Goal: Transaction & Acquisition: Obtain resource

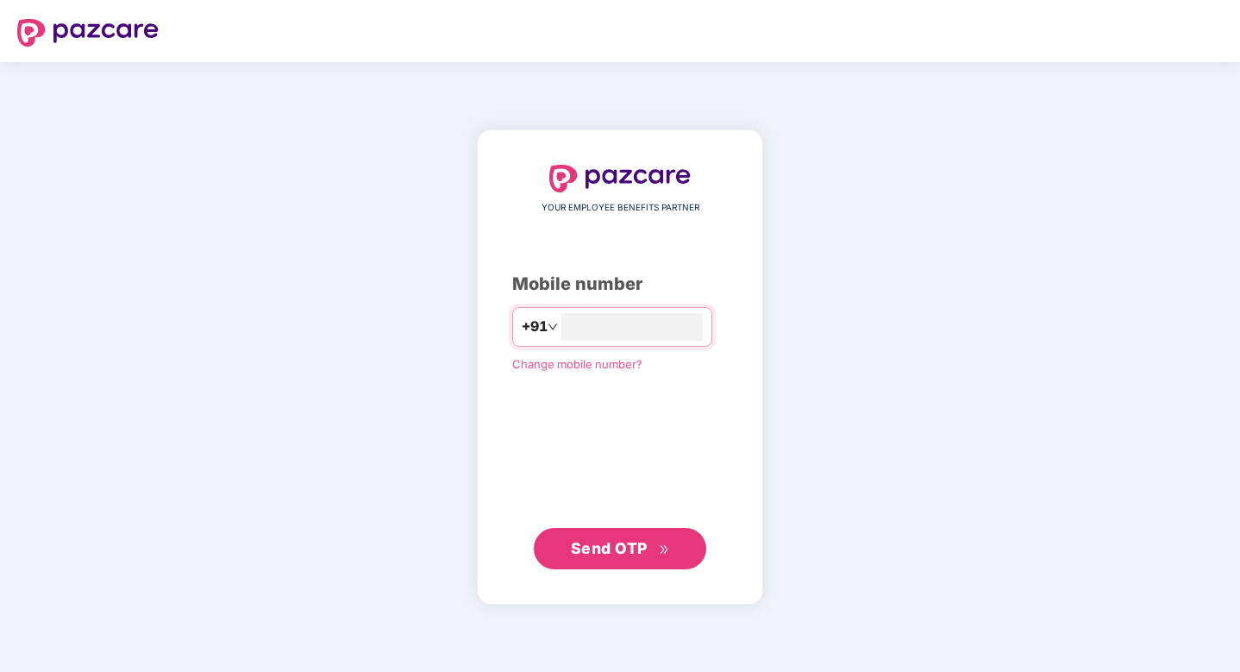
type input "**********"
click at [635, 548] on span "Send OTP" at bounding box center [609, 548] width 77 height 18
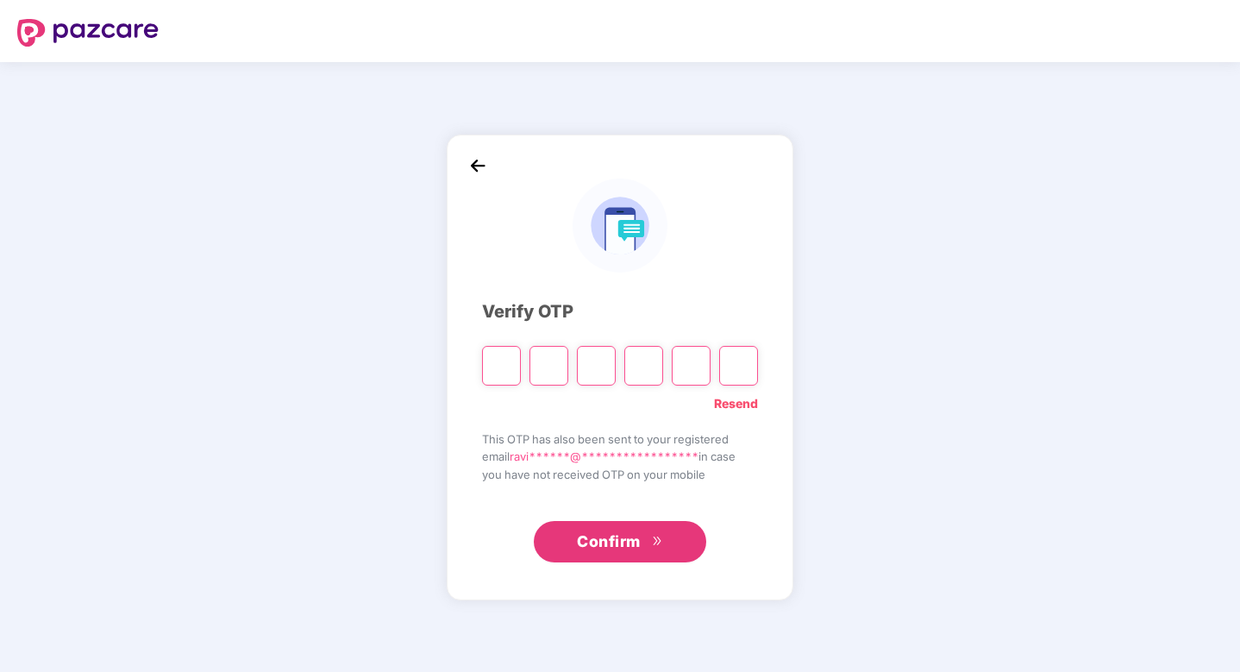
type input "*"
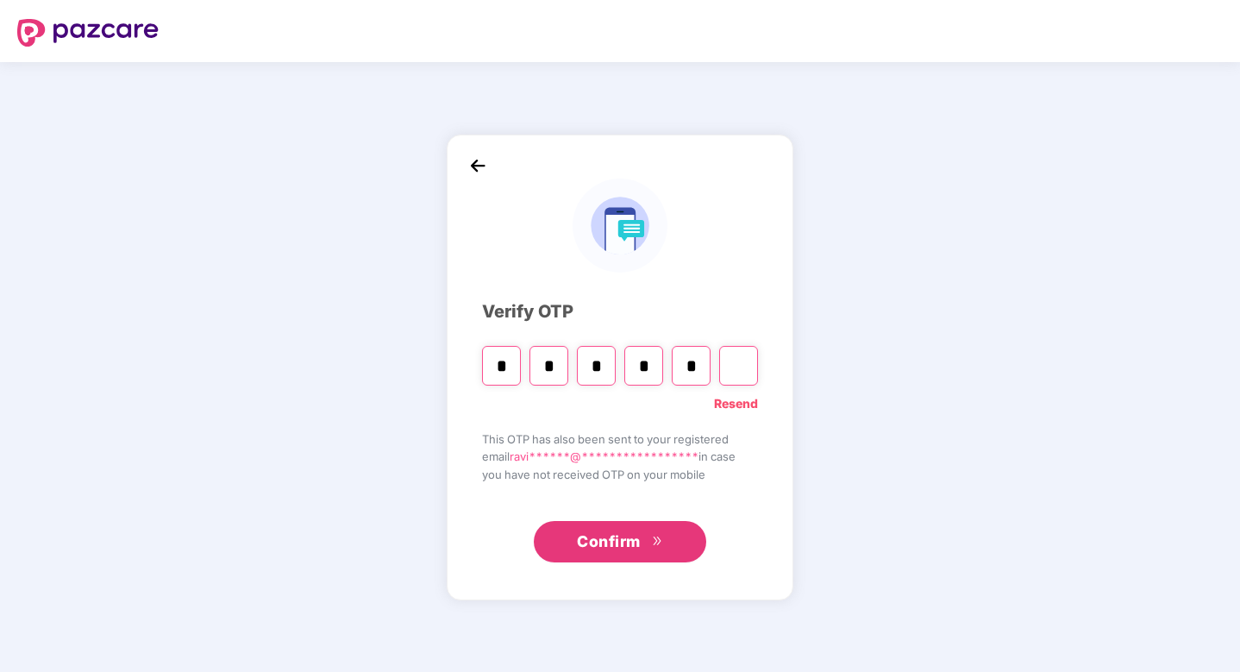
type input "*"
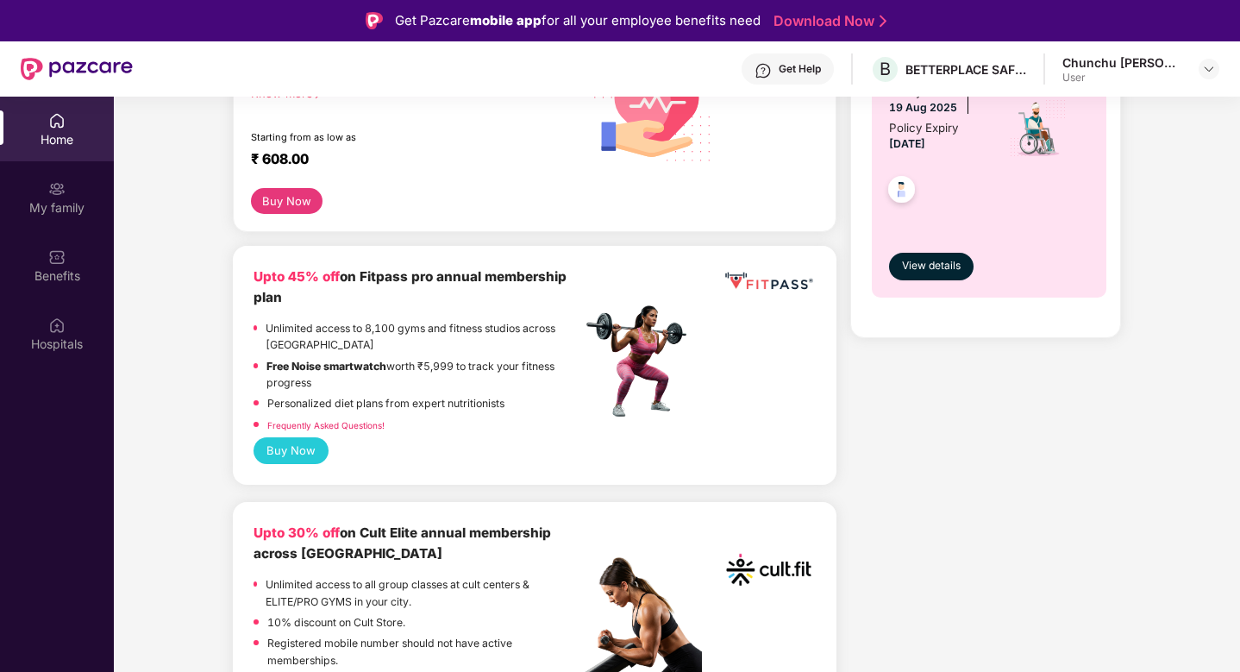
scroll to position [680, 0]
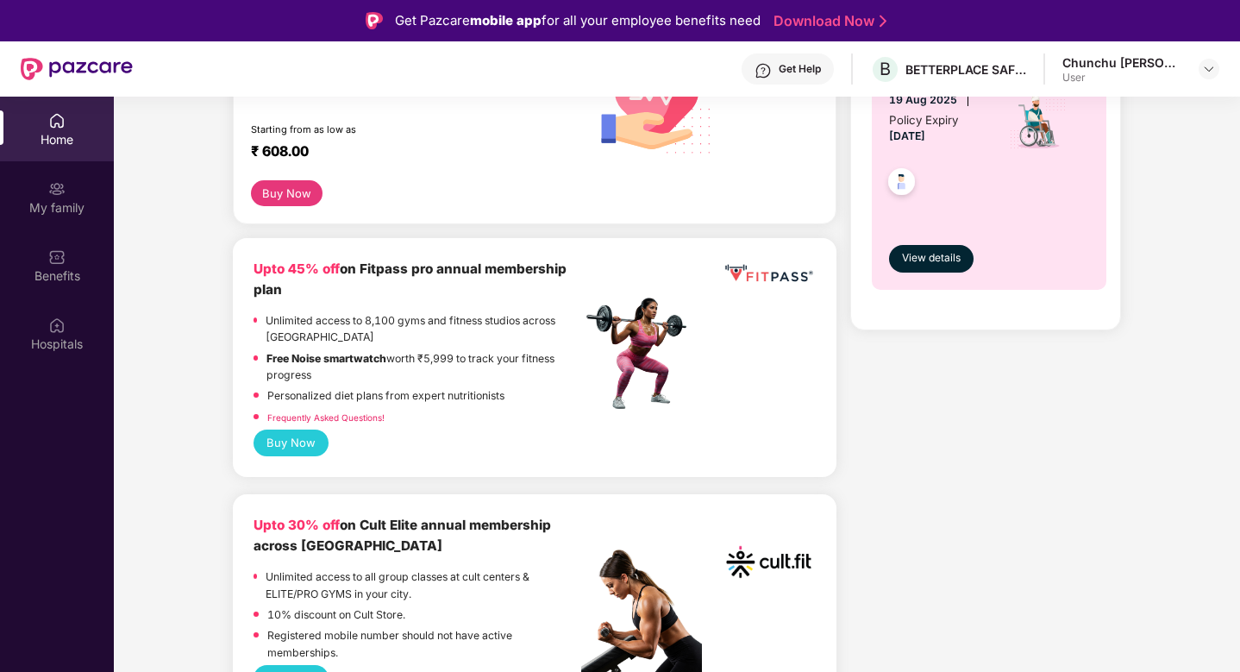
click at [310, 439] on button "Buy Now" at bounding box center [291, 442] width 75 height 27
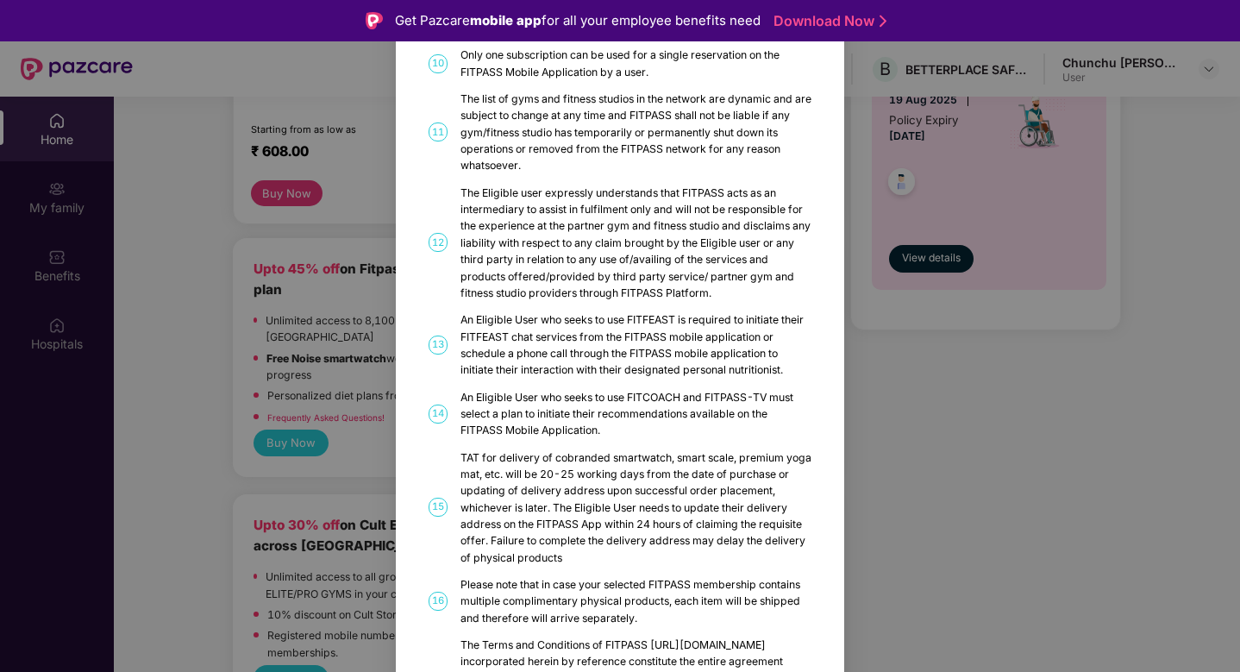
scroll to position [849, 0]
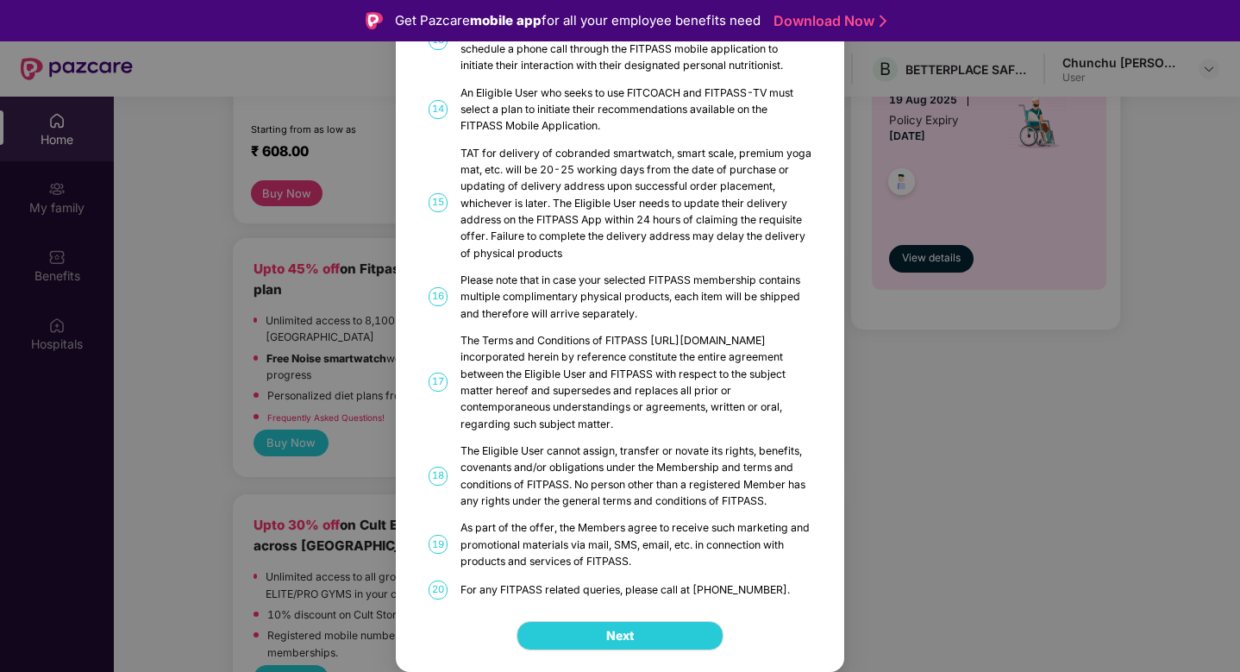
click at [978, 389] on div "FITPASS Details and T&C How to Avail 01 FITPASS: One membership to India’s larg…" at bounding box center [620, 336] width 1240 height 672
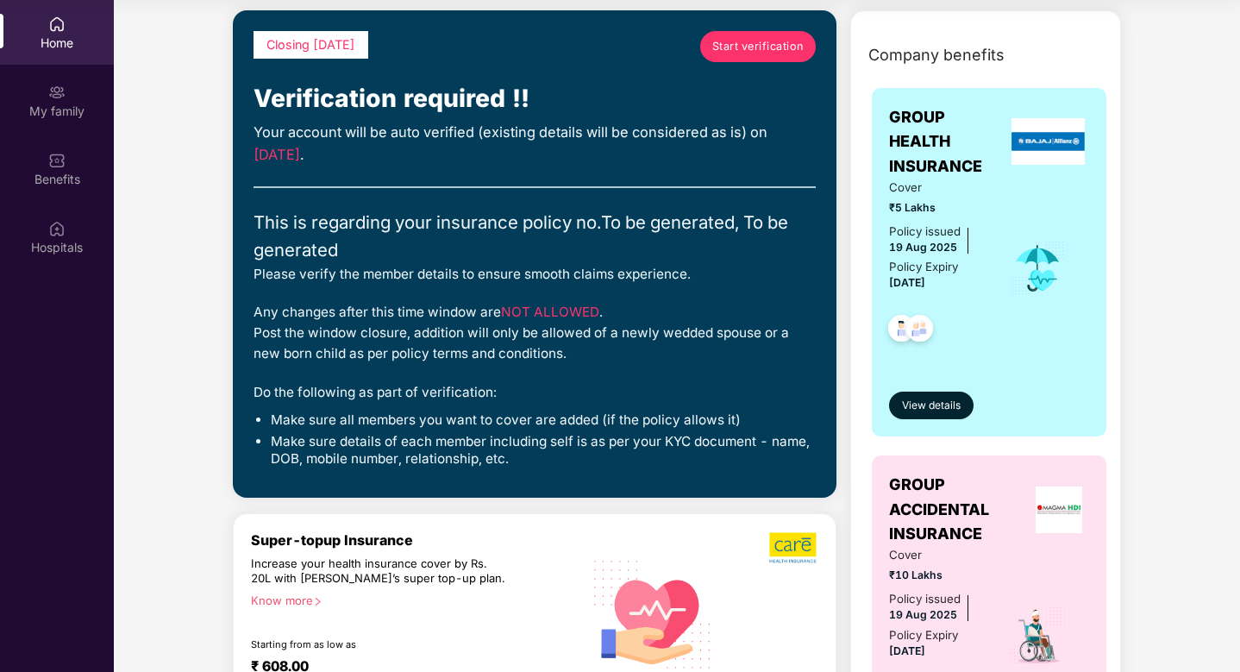
scroll to position [0, 0]
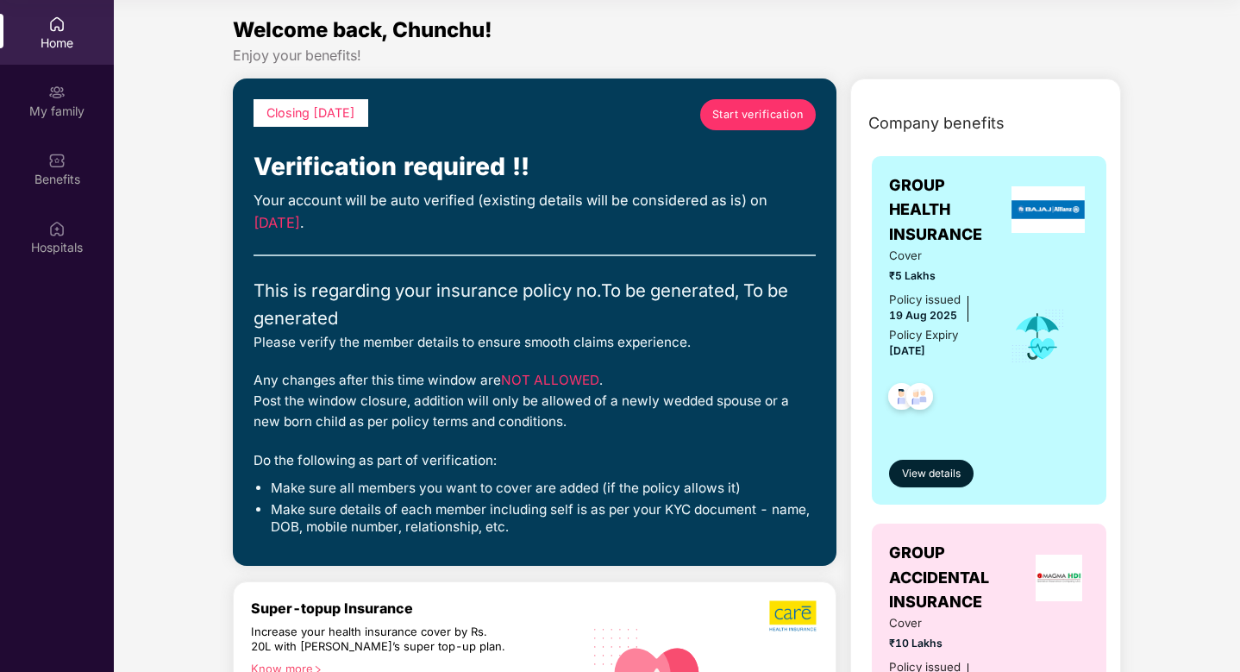
click at [760, 114] on span "Start verification" at bounding box center [757, 114] width 91 height 17
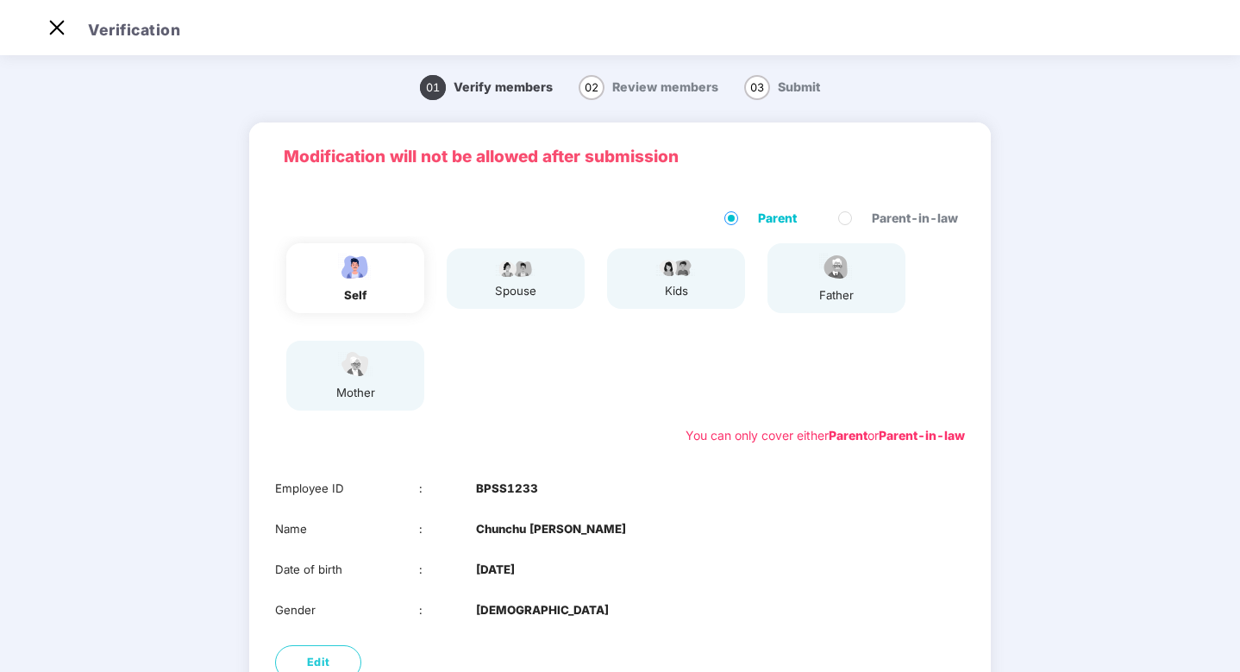
click at [529, 279] on div "spouse" at bounding box center [515, 278] width 43 height 43
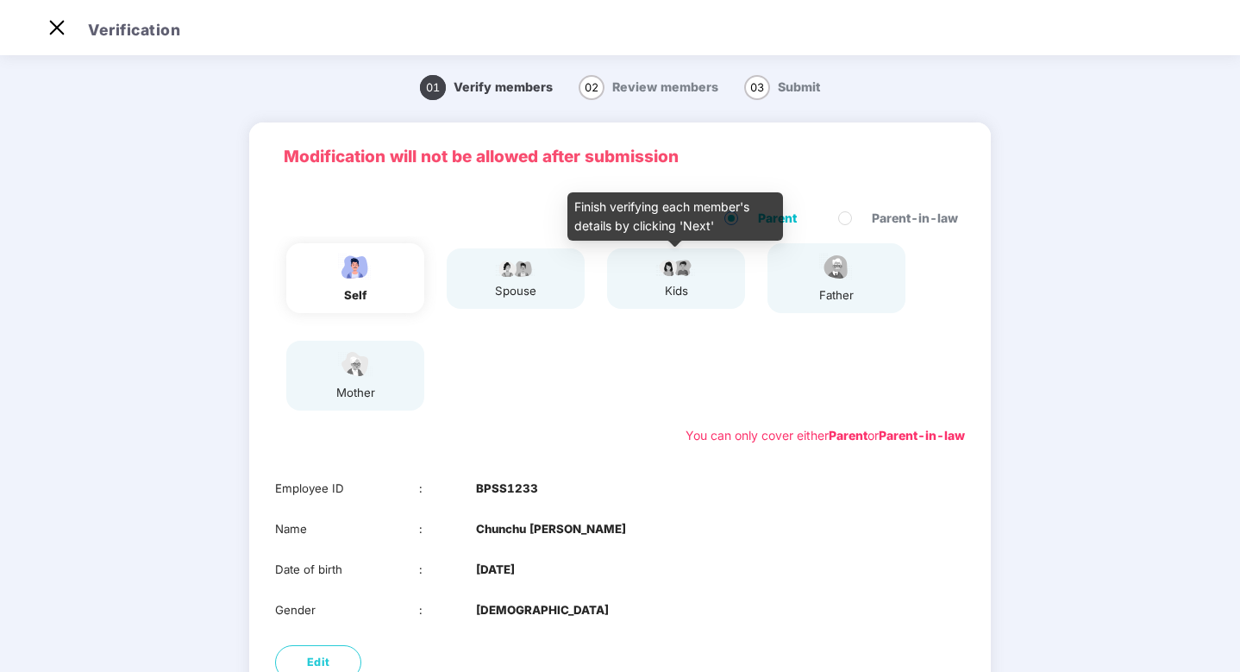
click at [667, 282] on div "kids" at bounding box center [676, 291] width 43 height 18
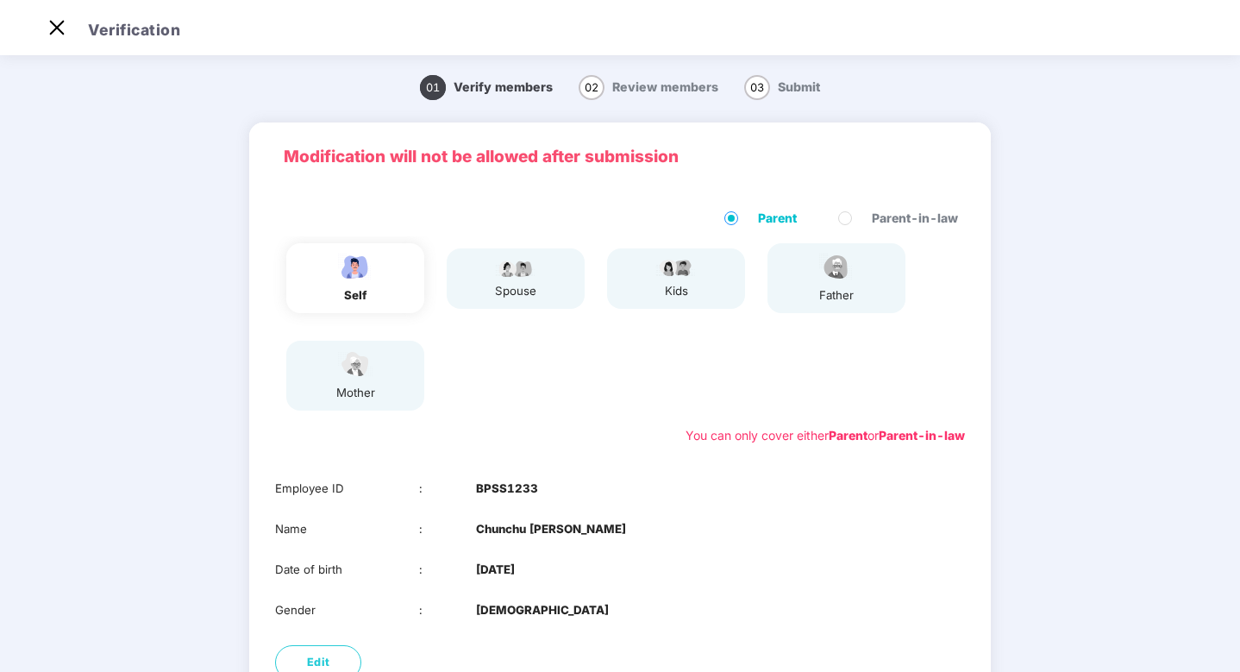
click at [386, 389] on div "mother" at bounding box center [355, 376] width 138 height 70
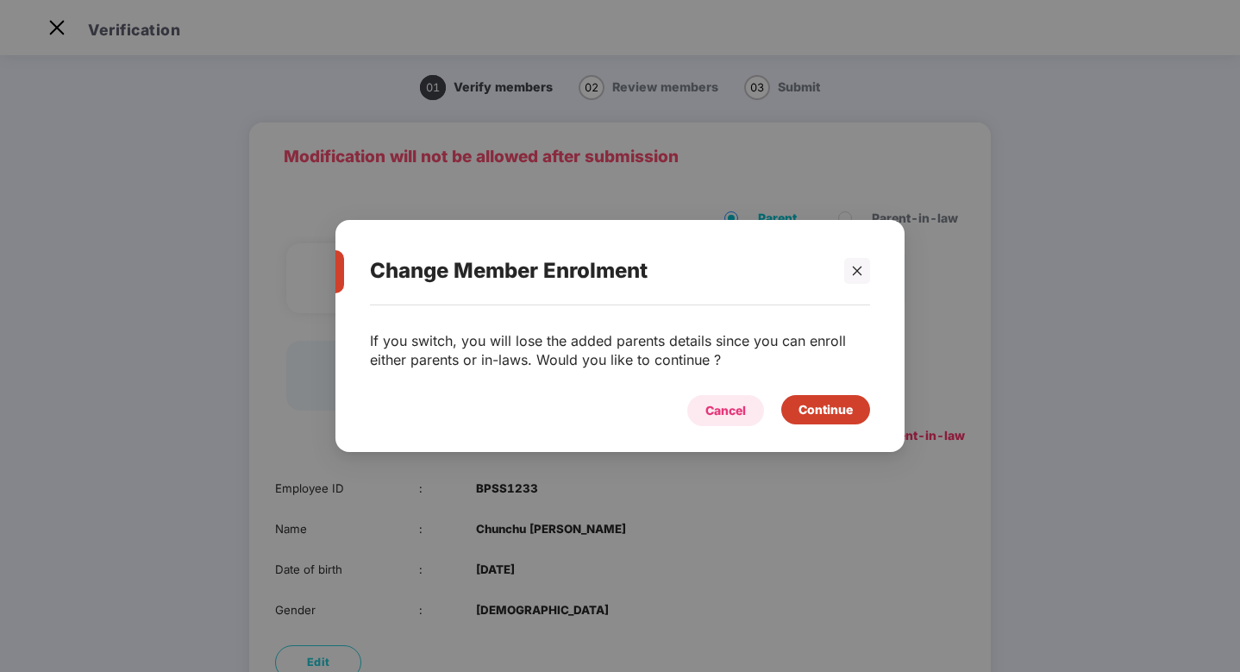
click at [708, 419] on div "Cancel" at bounding box center [725, 410] width 41 height 19
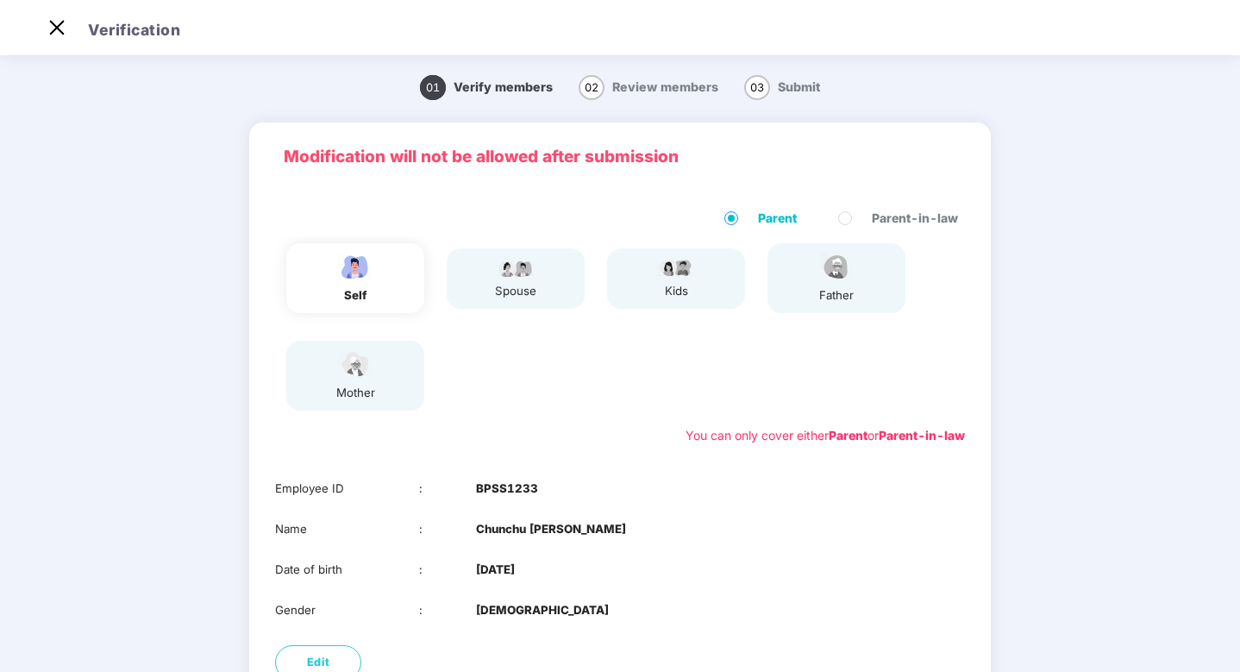
scroll to position [156, 0]
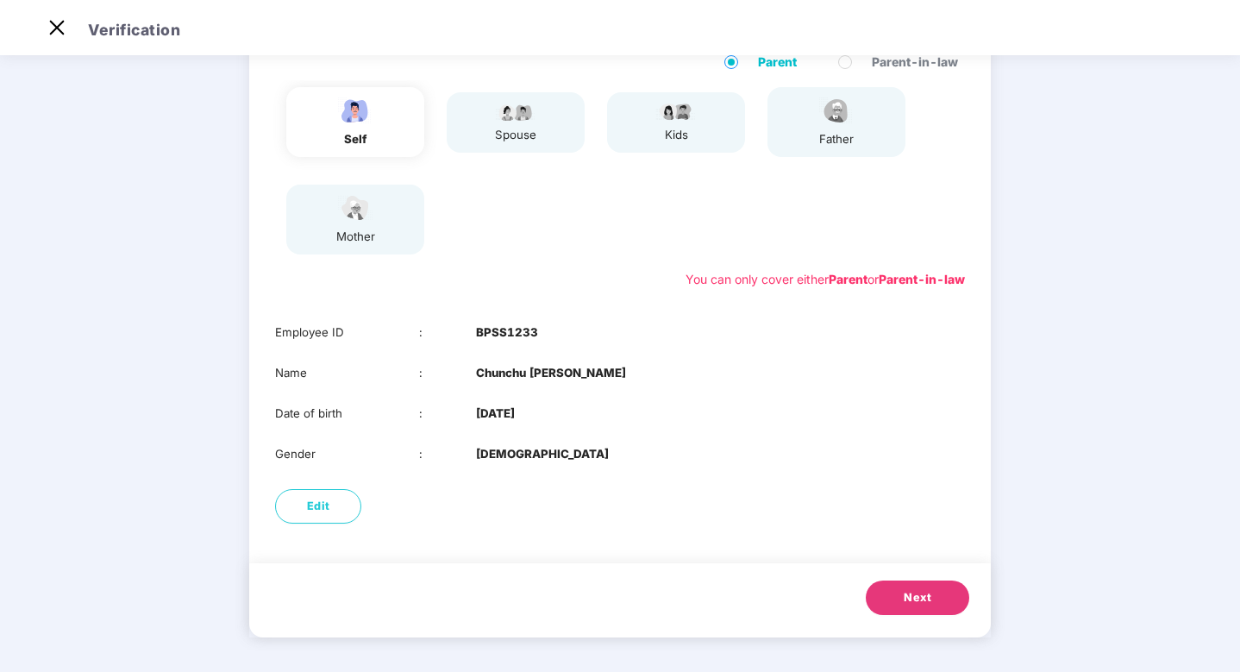
click at [933, 607] on button "Next" at bounding box center [917, 597] width 103 height 34
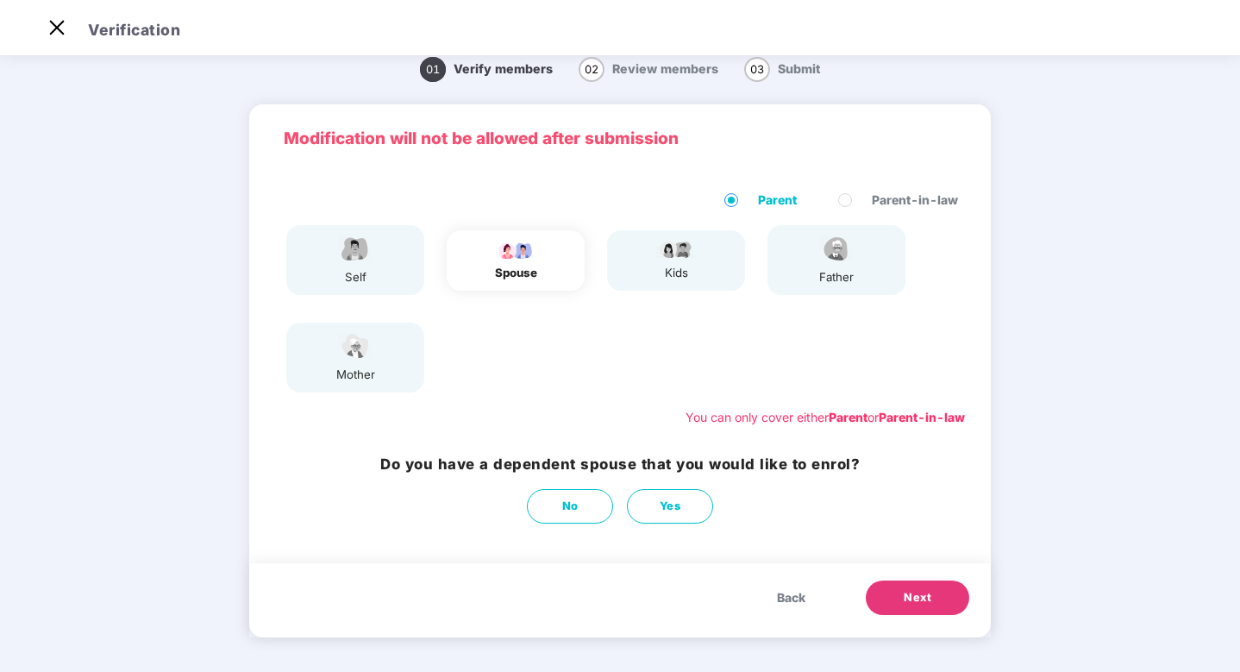
scroll to position [18, 0]
click at [554, 517] on button "No" at bounding box center [570, 506] width 86 height 34
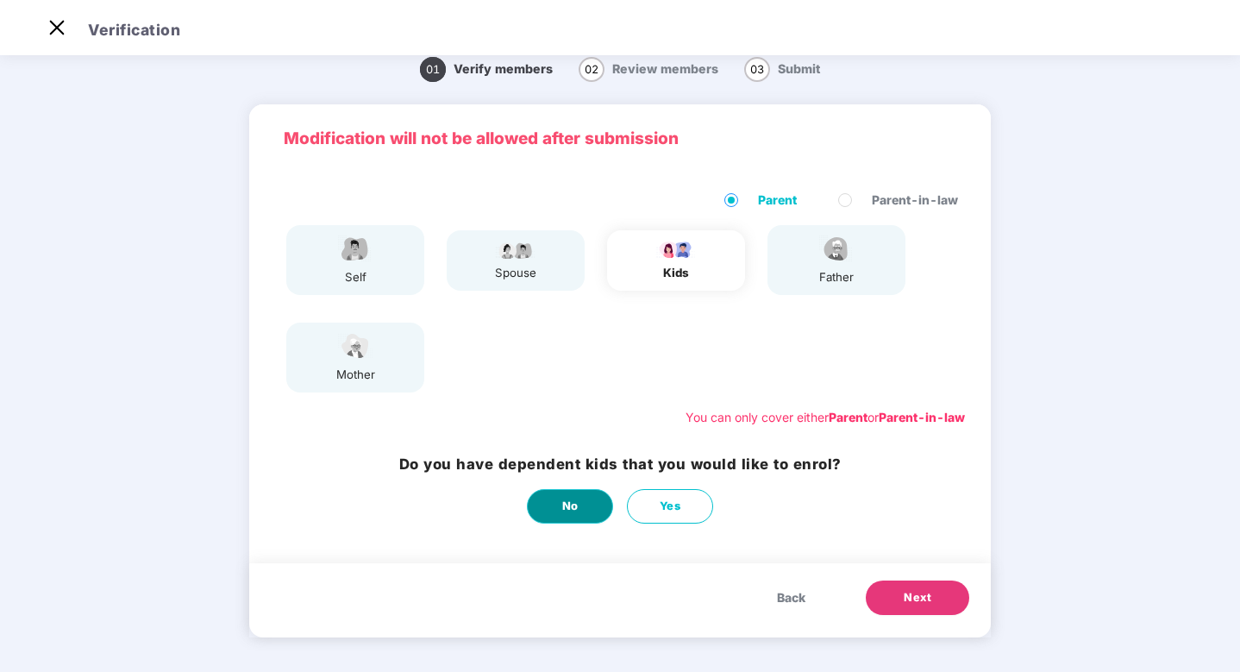
scroll to position [0, 0]
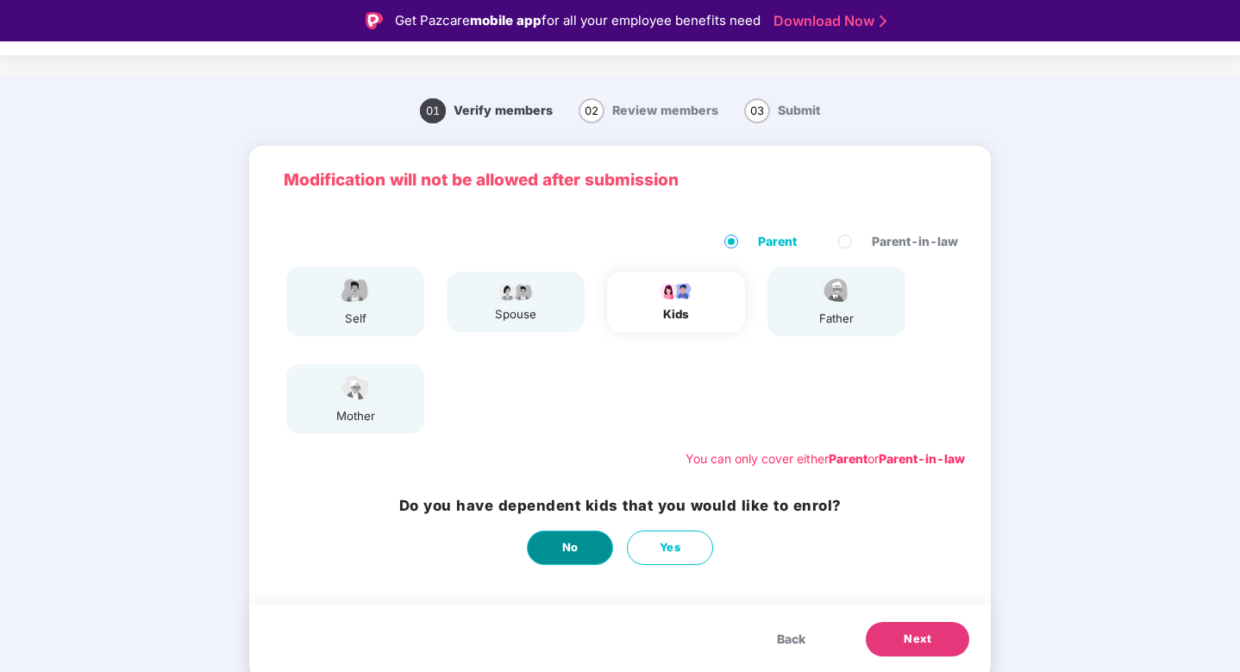
click at [579, 555] on button "No" at bounding box center [570, 547] width 86 height 34
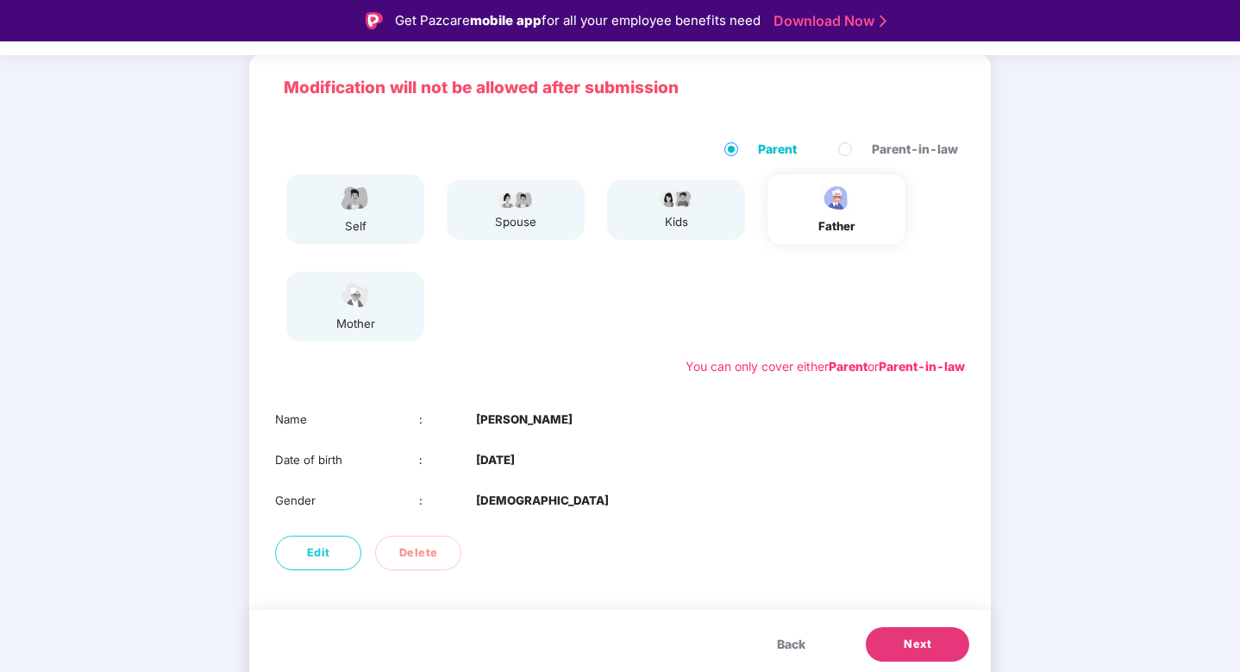
scroll to position [116, 0]
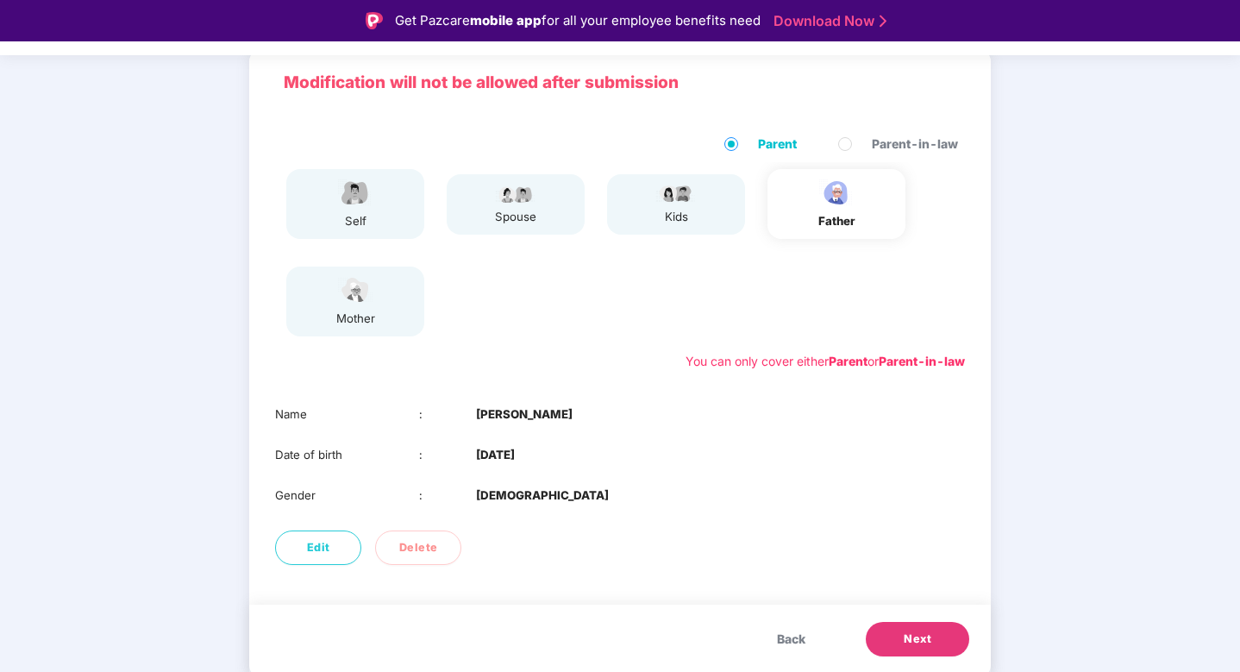
click at [912, 639] on span "Next" at bounding box center [918, 638] width 28 height 17
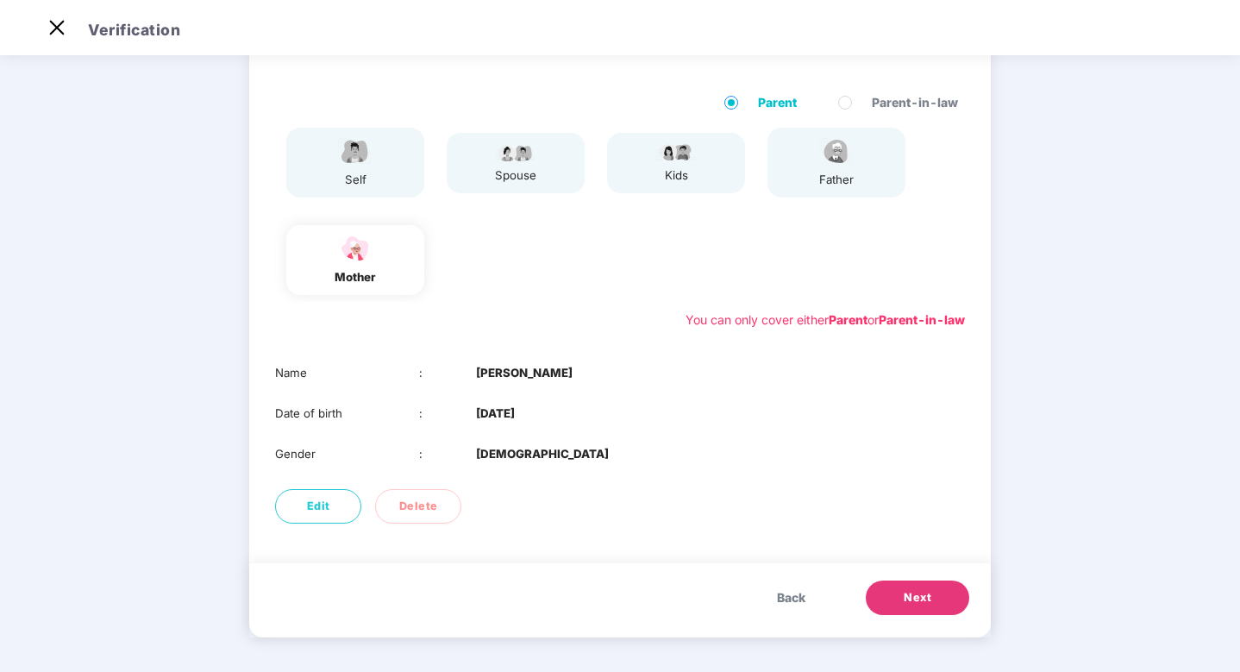
click at [915, 604] on span "Next" at bounding box center [918, 597] width 28 height 17
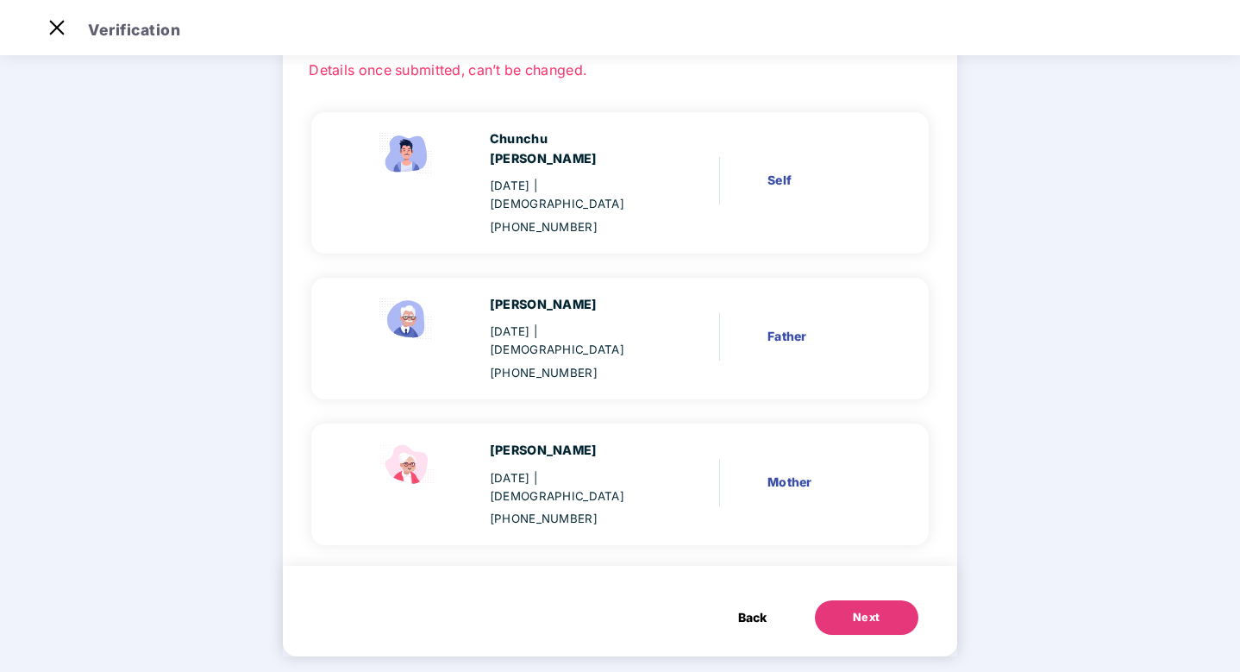
scroll to position [61, 0]
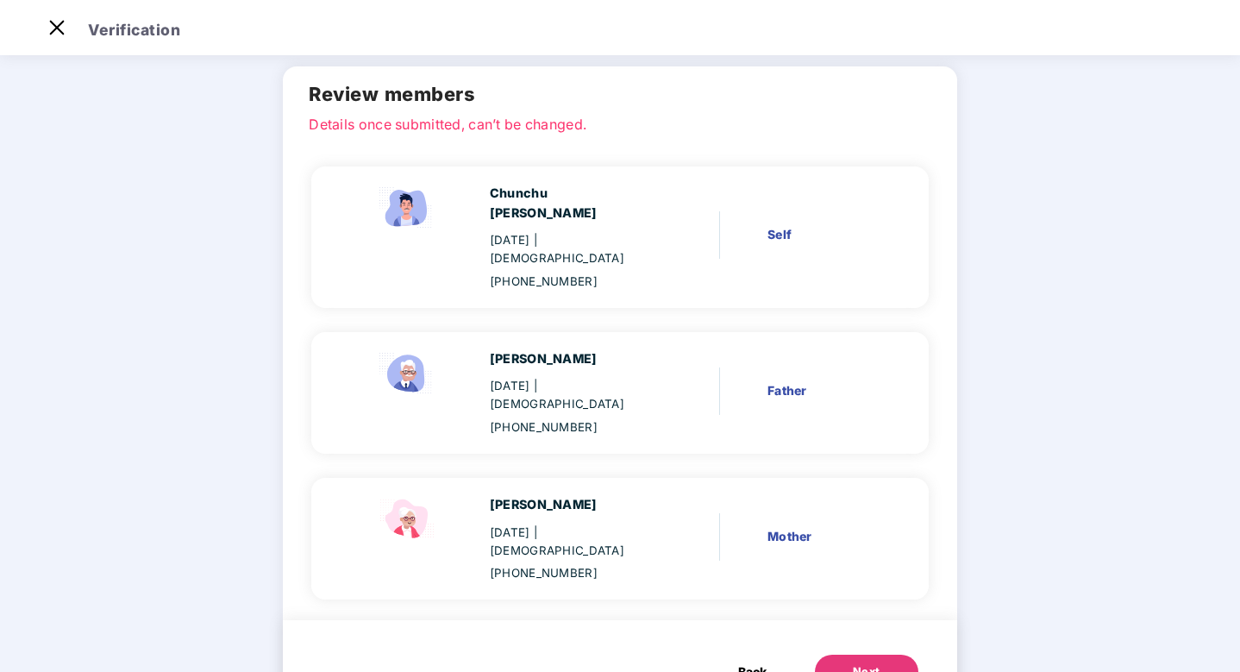
click at [875, 655] on button "Next" at bounding box center [866, 672] width 103 height 34
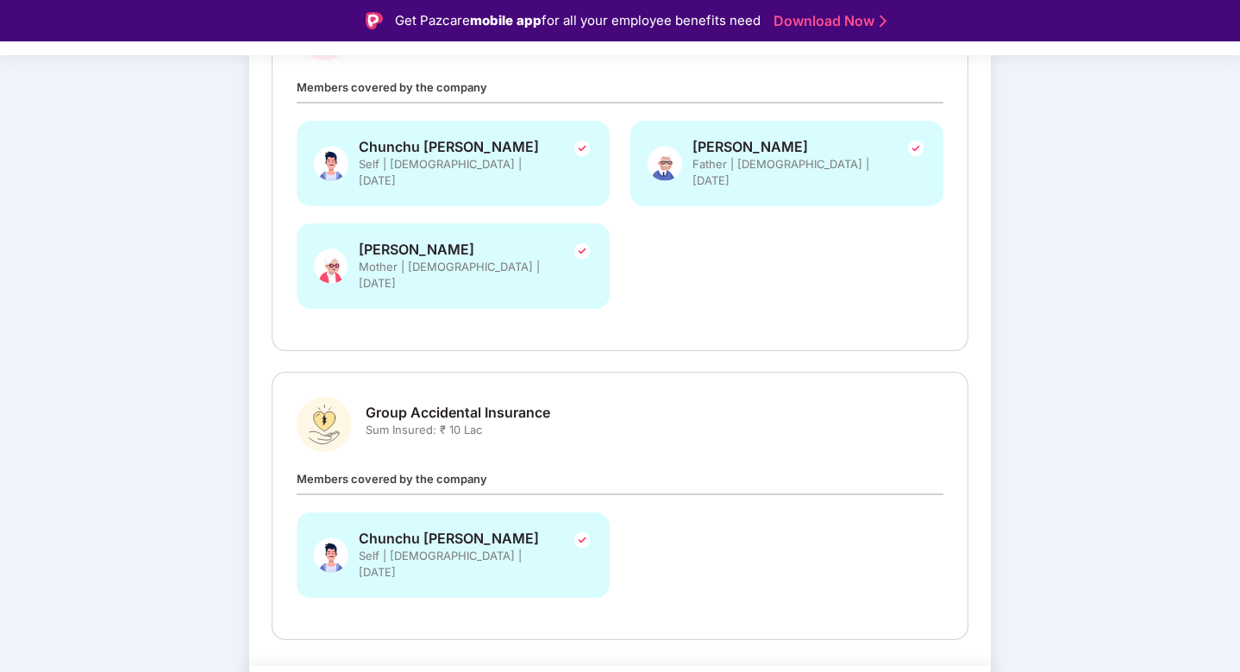
scroll to position [333, 0]
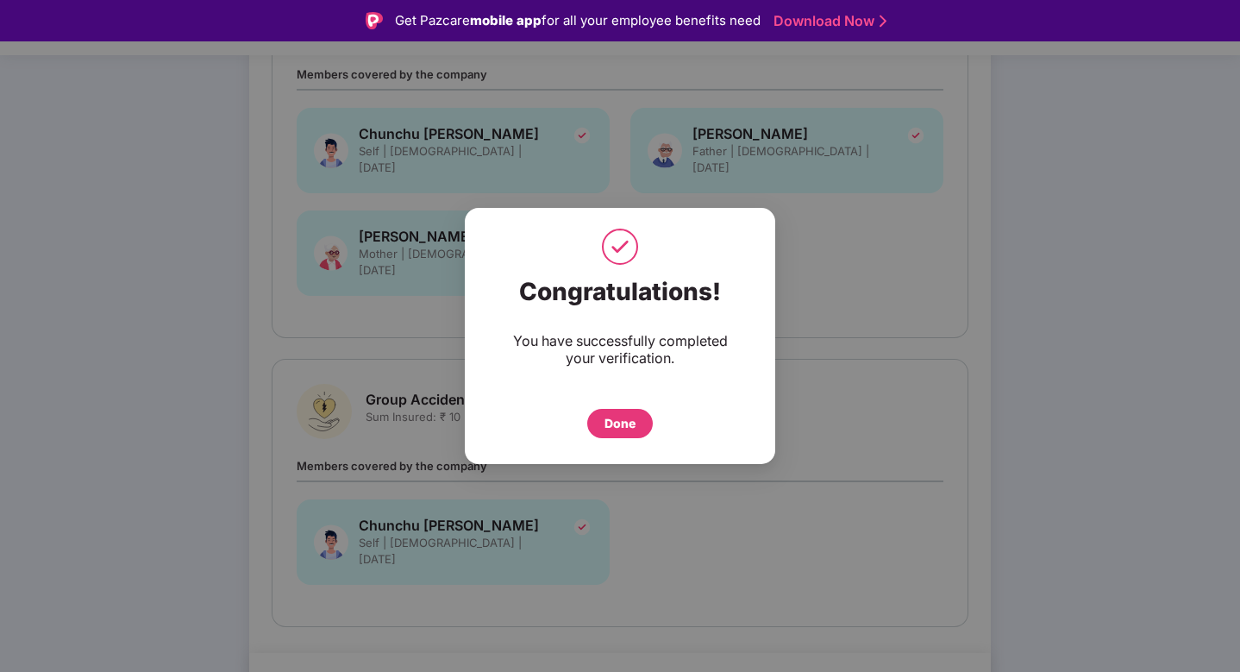
click at [622, 429] on div "Done" at bounding box center [619, 423] width 31 height 19
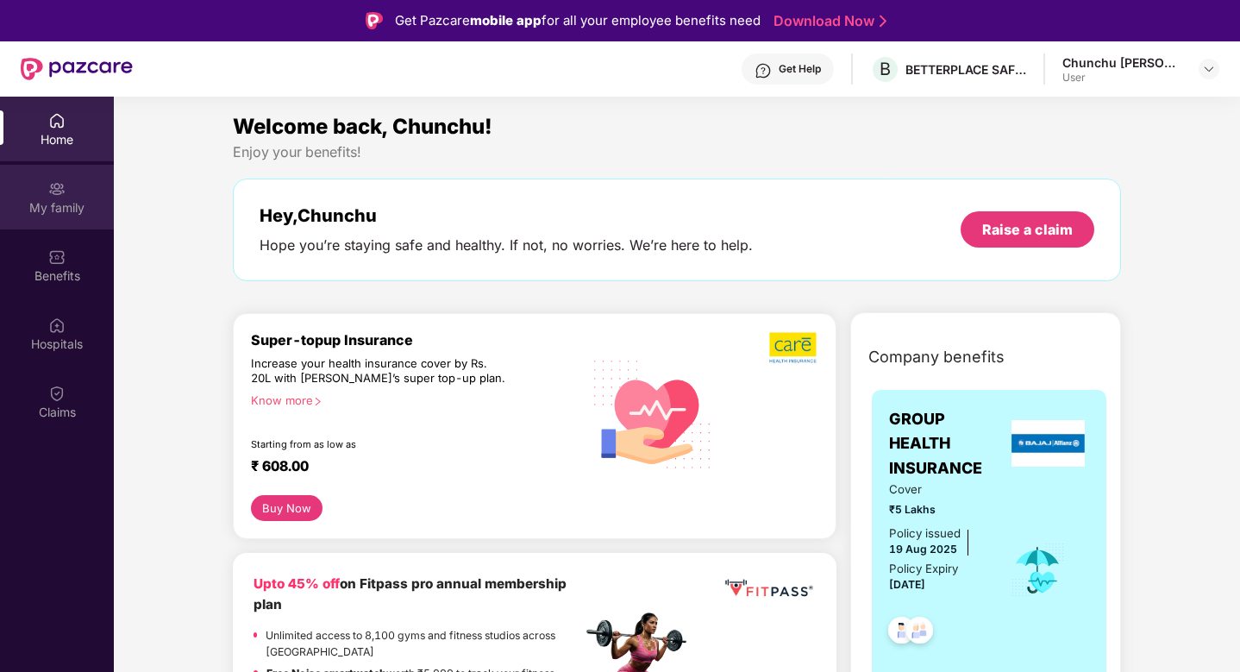
click at [58, 197] on div "My family" at bounding box center [57, 197] width 114 height 65
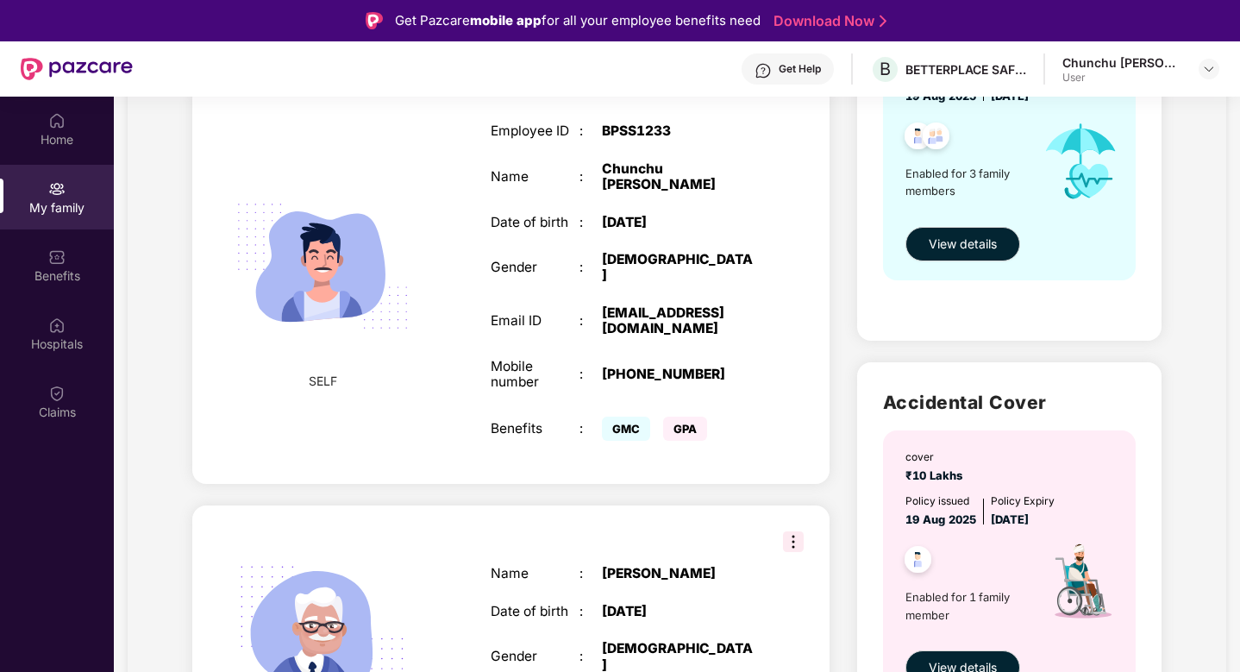
scroll to position [646, 0]
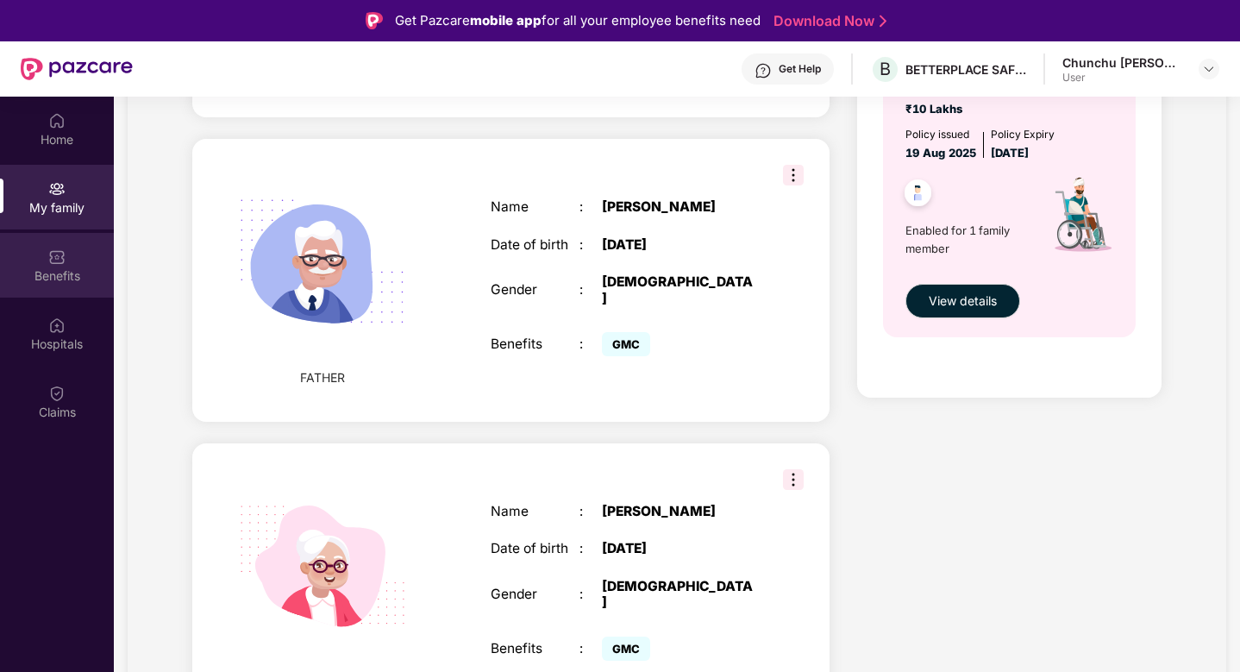
click at [63, 291] on div "Benefits" at bounding box center [57, 265] width 114 height 65
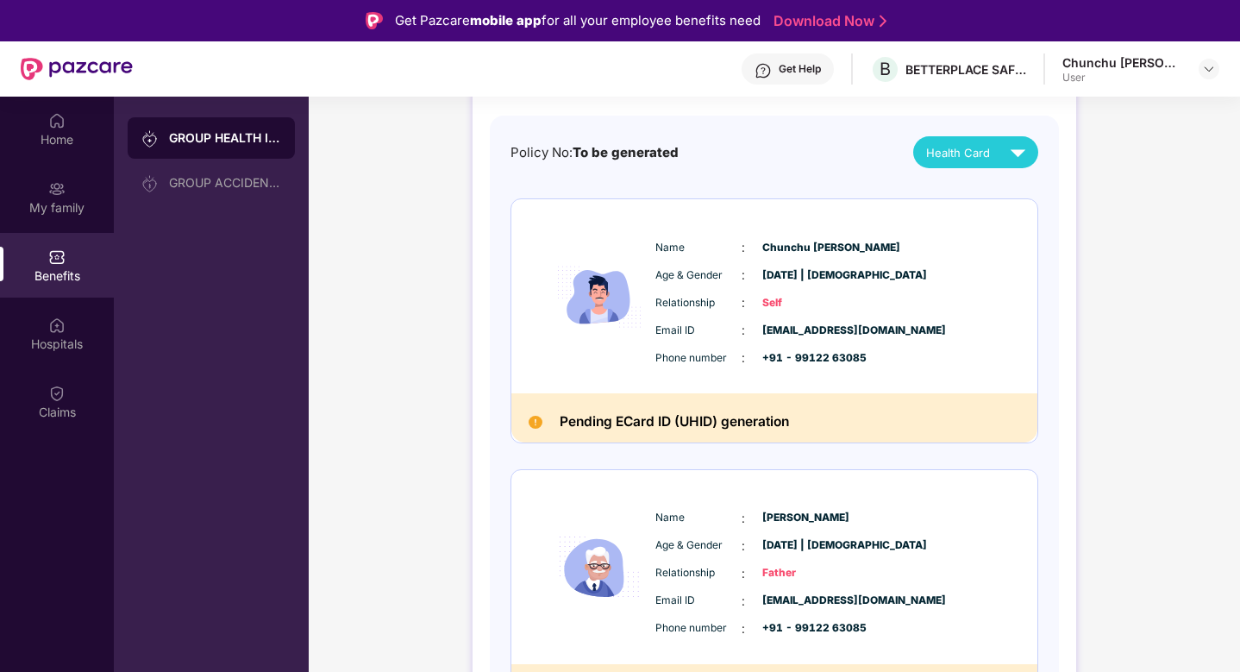
scroll to position [152, 0]
click at [984, 150] on span "Health Card" at bounding box center [958, 151] width 64 height 17
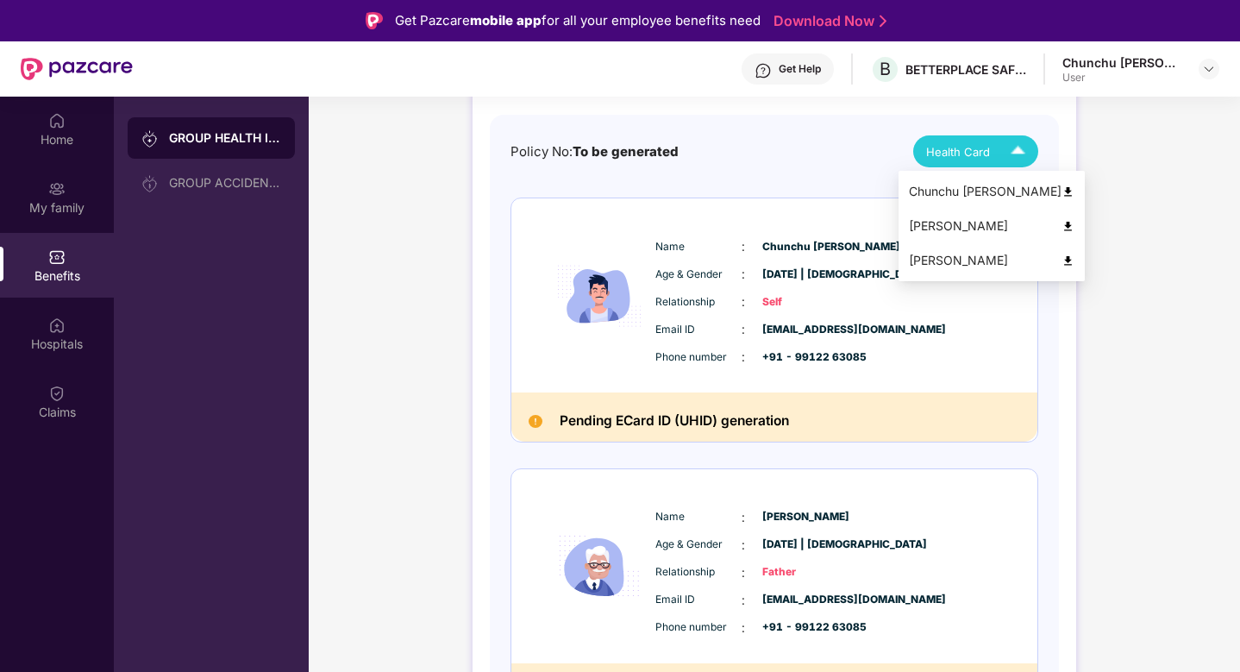
click at [1062, 191] on img at bounding box center [1068, 191] width 13 height 13
click at [980, 153] on span "Health Card" at bounding box center [958, 151] width 64 height 17
click at [952, 240] on li "[PERSON_NAME]" at bounding box center [992, 226] width 186 height 34
click at [1005, 147] on img at bounding box center [1018, 151] width 30 height 30
click at [1062, 254] on img at bounding box center [1068, 260] width 13 height 13
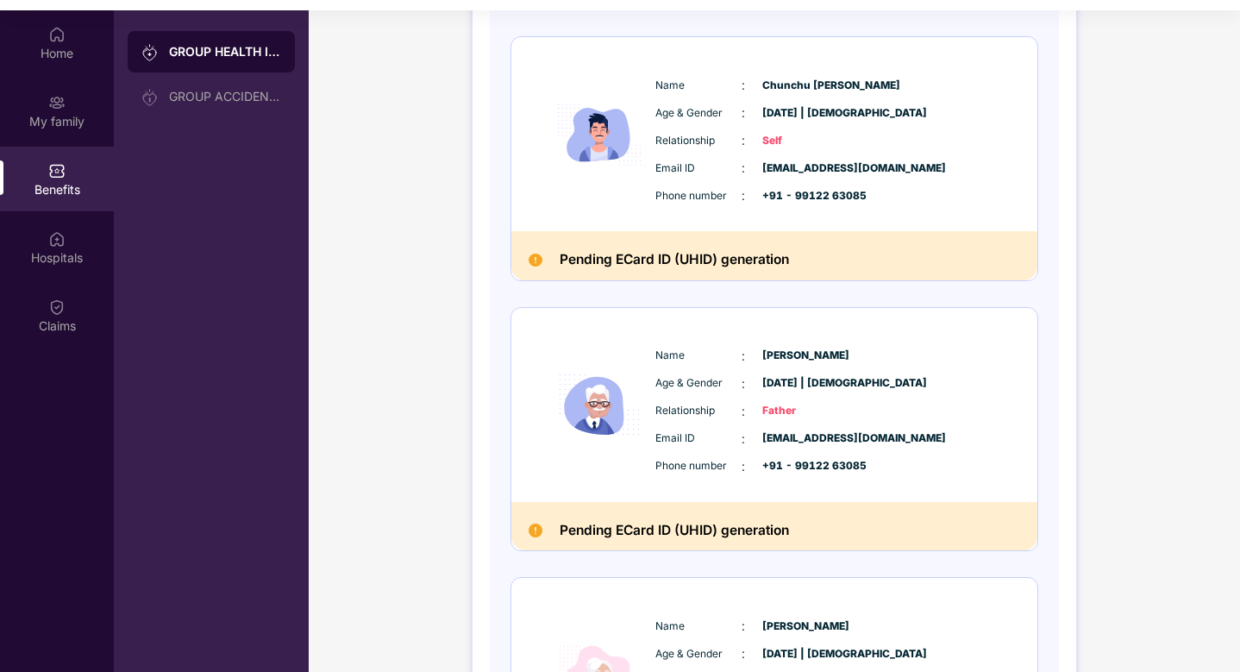
scroll to position [58, 0]
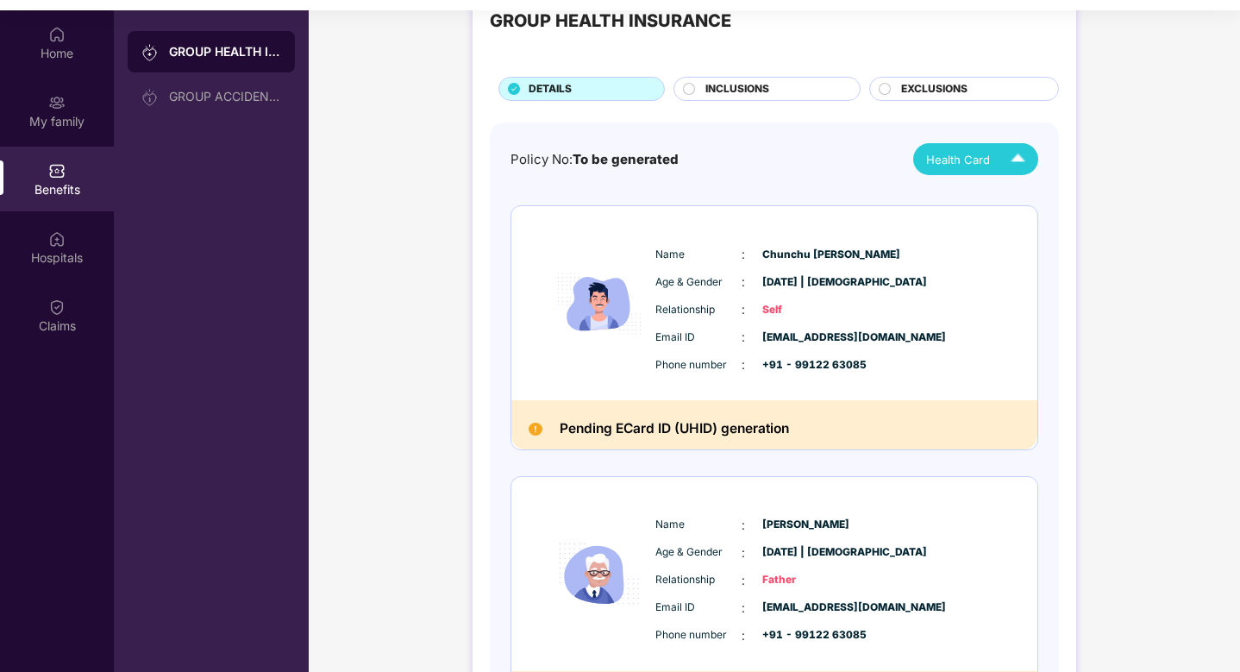
click at [717, 86] on span "INCLUSIONS" at bounding box center [737, 89] width 64 height 16
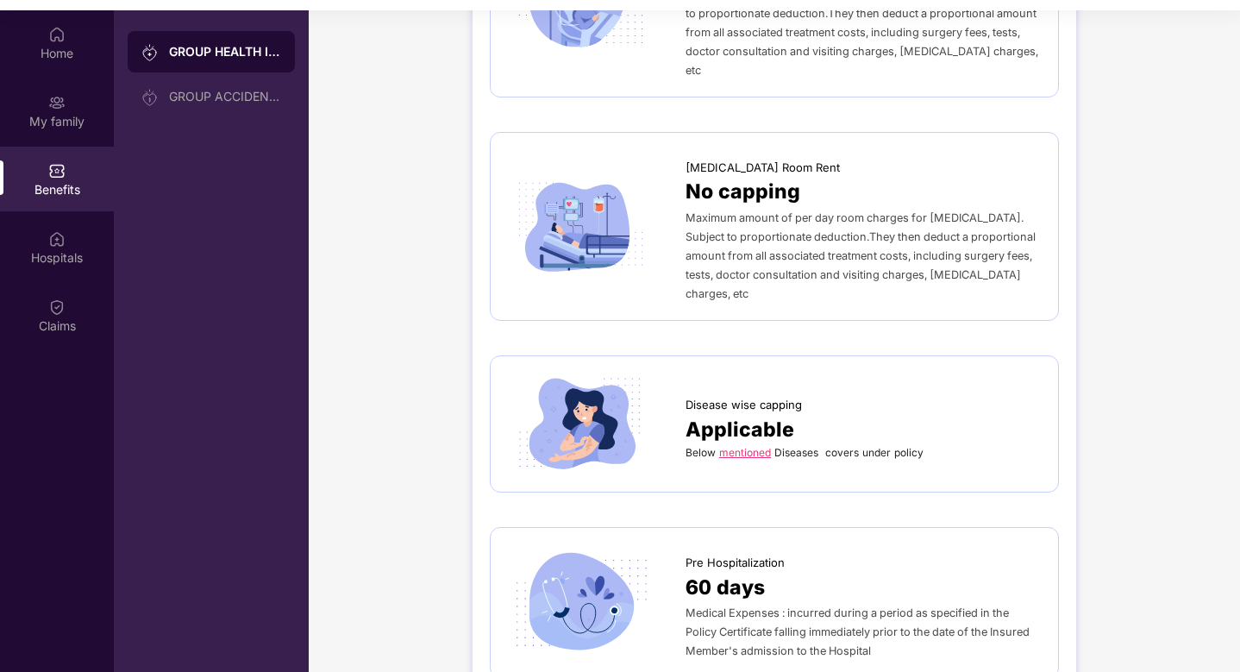
scroll to position [469, 0]
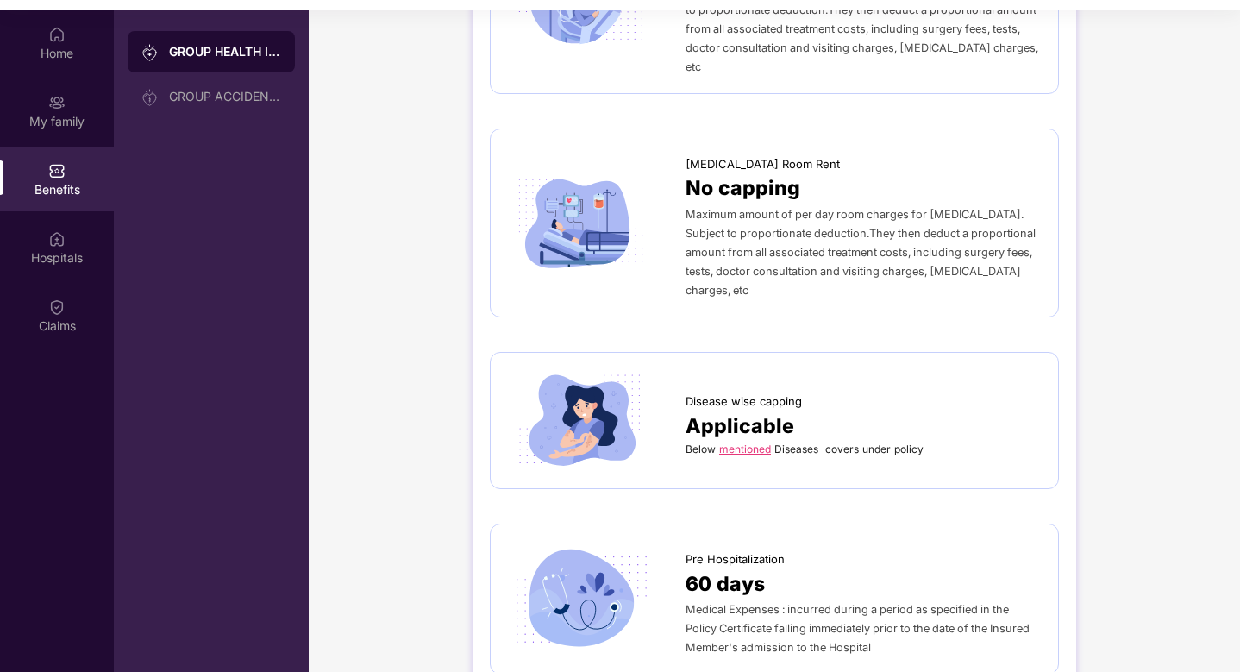
click at [749, 442] on link "mentioned" at bounding box center [745, 448] width 52 height 13
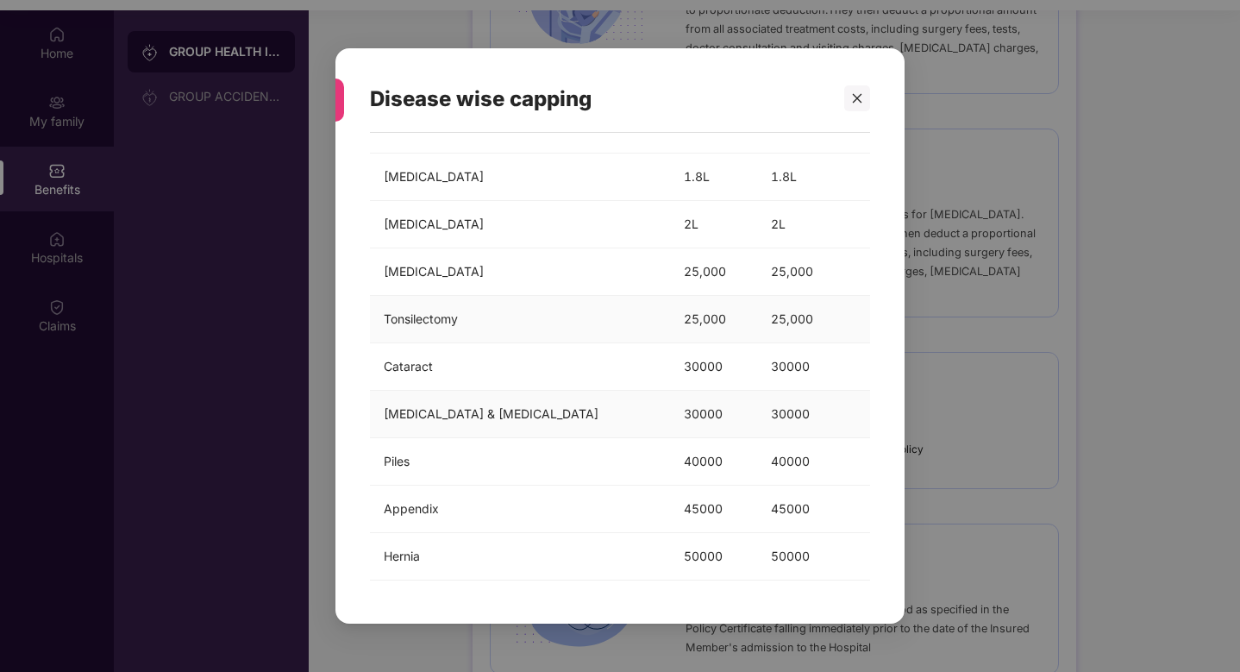
scroll to position [97, 0]
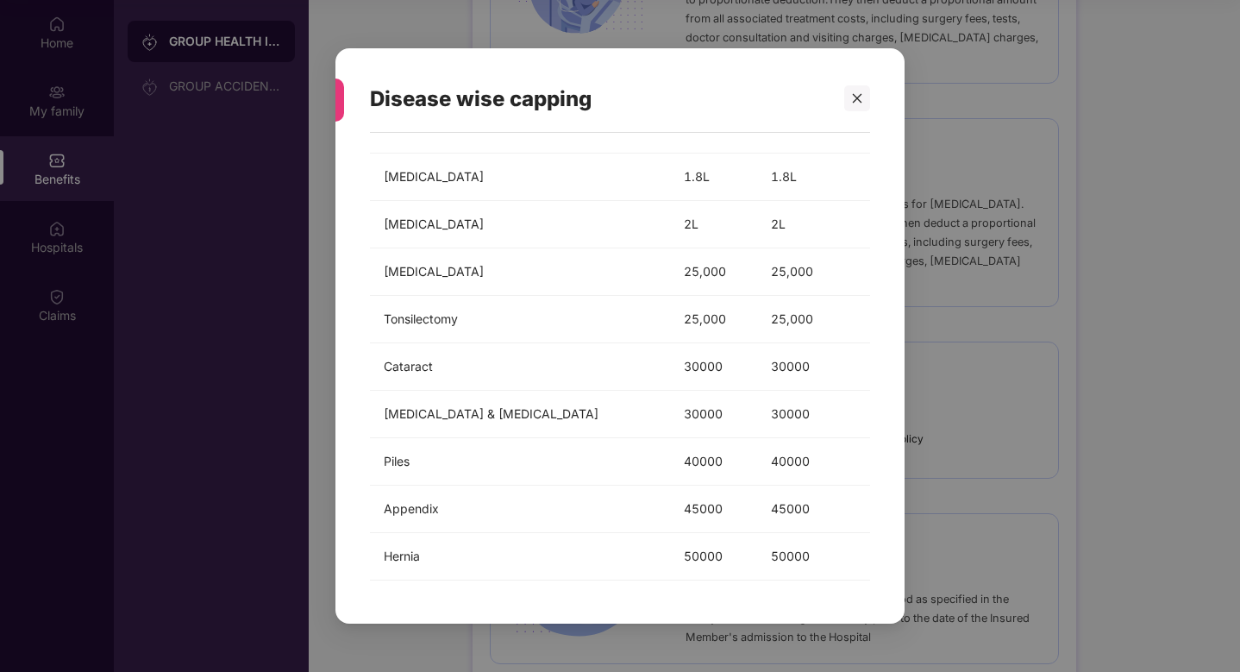
click at [984, 323] on div "Disease wise capping Below mentioned Diseases covers under policy Diseases Metr…" at bounding box center [620, 336] width 1240 height 672
click at [1099, 57] on div "Disease wise capping Below mentioned Diseases covers under policy Diseases Metr…" at bounding box center [620, 336] width 1240 height 672
click at [667, 17] on div "Disease wise capping Below mentioned Diseases covers under policy Diseases Metr…" at bounding box center [620, 336] width 1240 height 672
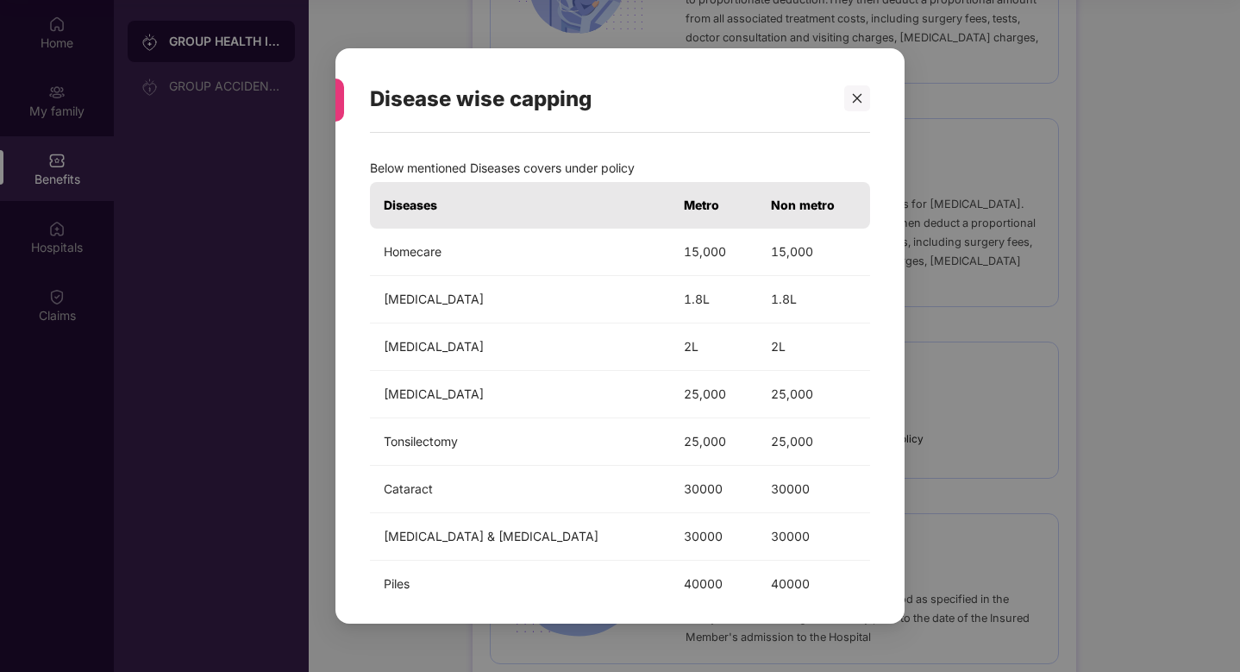
click at [1001, 360] on div "Disease wise capping Below mentioned Diseases covers under policy Diseases Metr…" at bounding box center [620, 336] width 1240 height 672
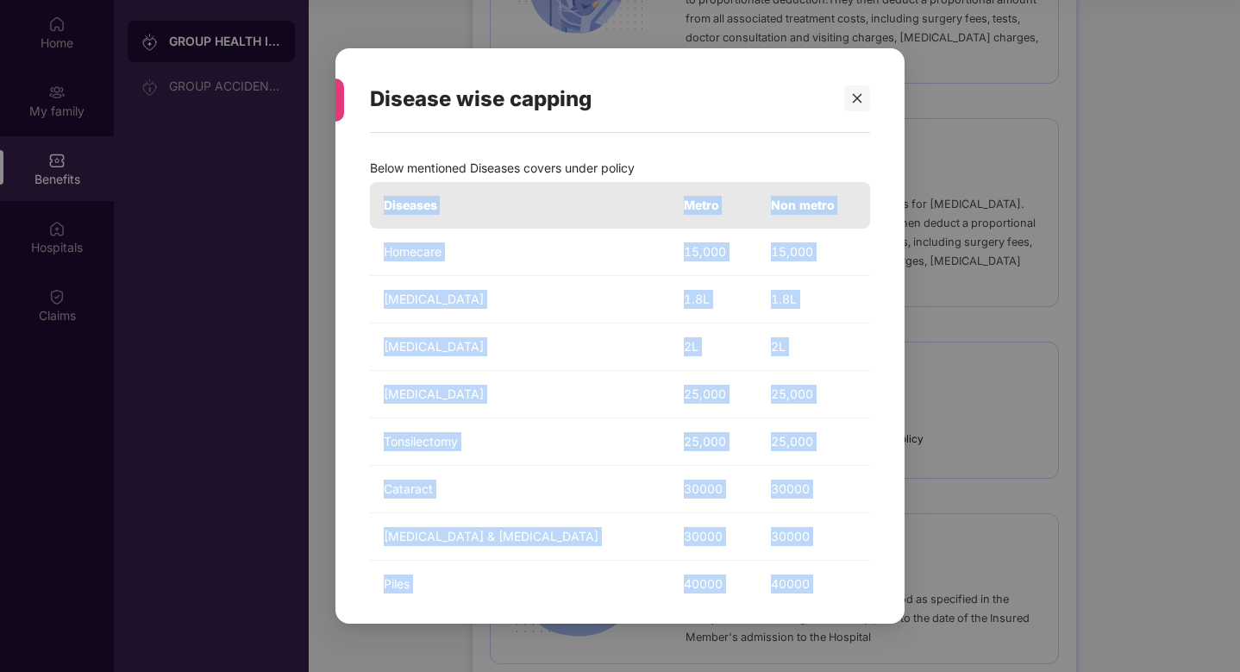
click at [1124, 232] on div "Disease wise capping Below mentioned Diseases covers under policy Diseases Metr…" at bounding box center [620, 336] width 1240 height 672
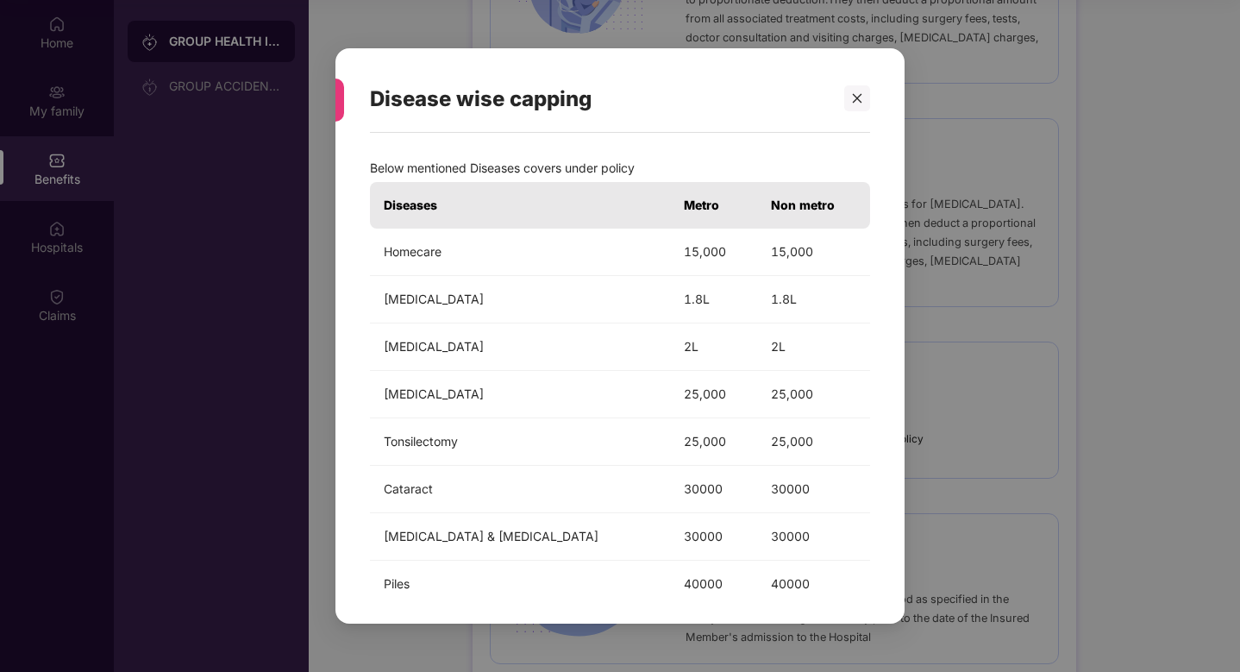
click at [964, 224] on div "Disease wise capping Below mentioned Diseases covers under policy Diseases Metr…" at bounding box center [620, 336] width 1240 height 672
click at [846, 98] on div at bounding box center [857, 98] width 26 height 26
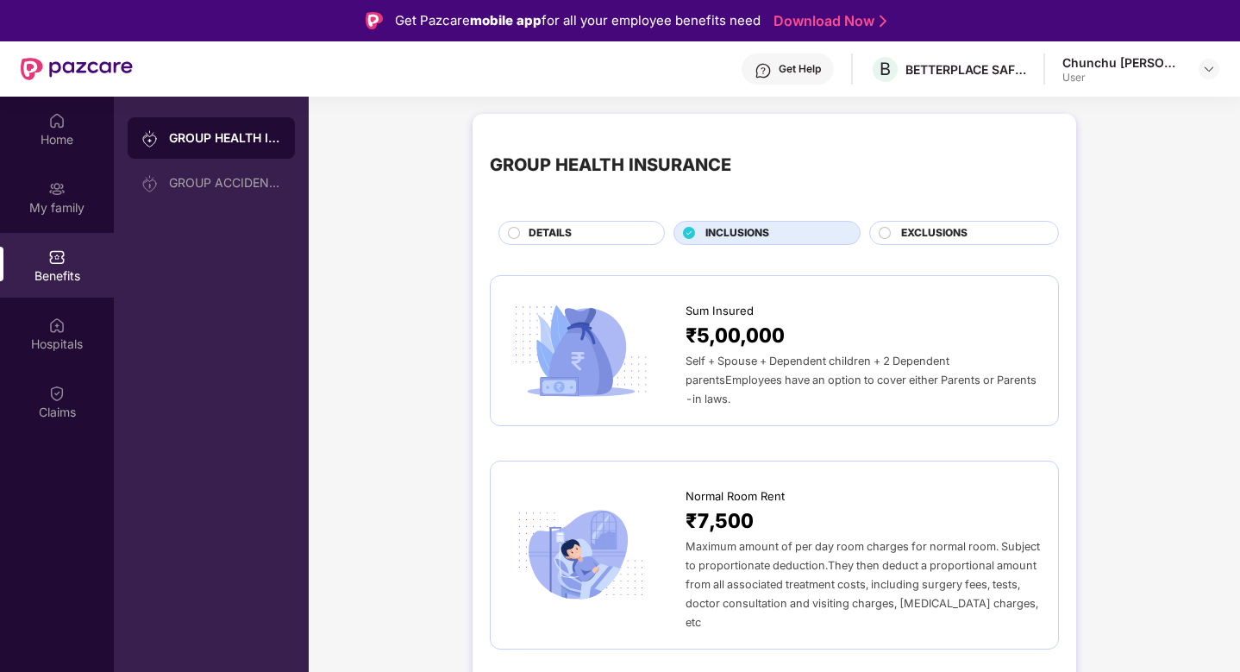
click at [934, 233] on span "EXCLUSIONS" at bounding box center [934, 233] width 66 height 16
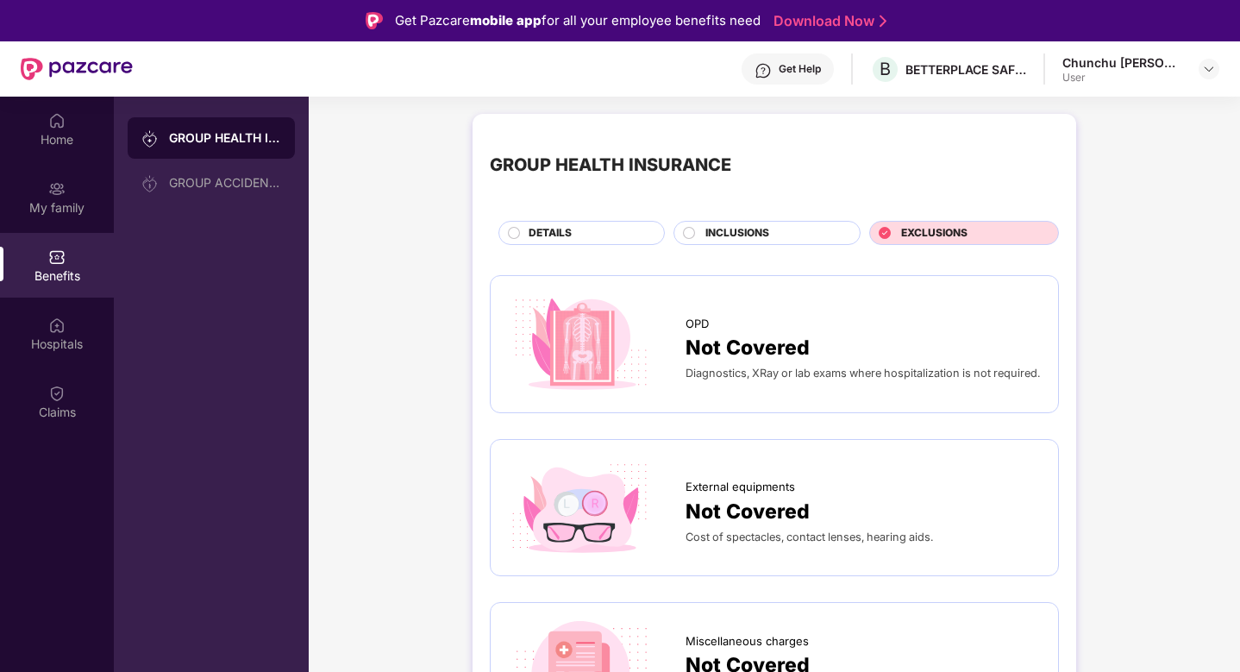
click at [777, 223] on div "INCLUSIONS" at bounding box center [766, 233] width 187 height 24
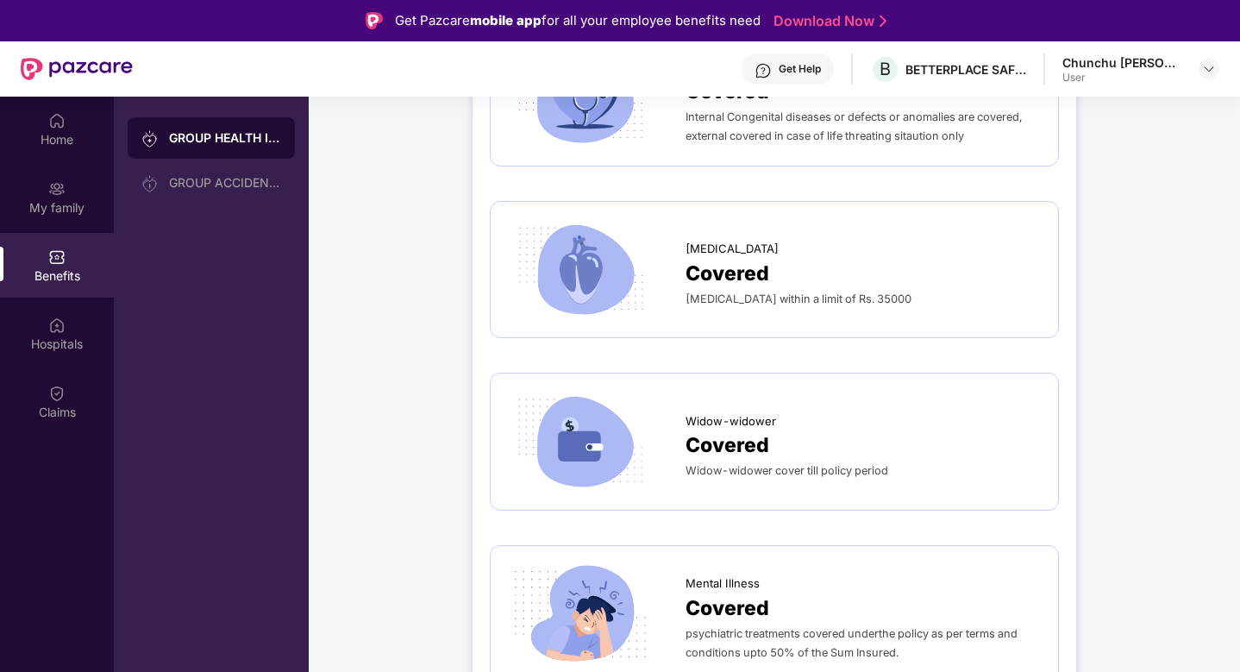
scroll to position [3848, 0]
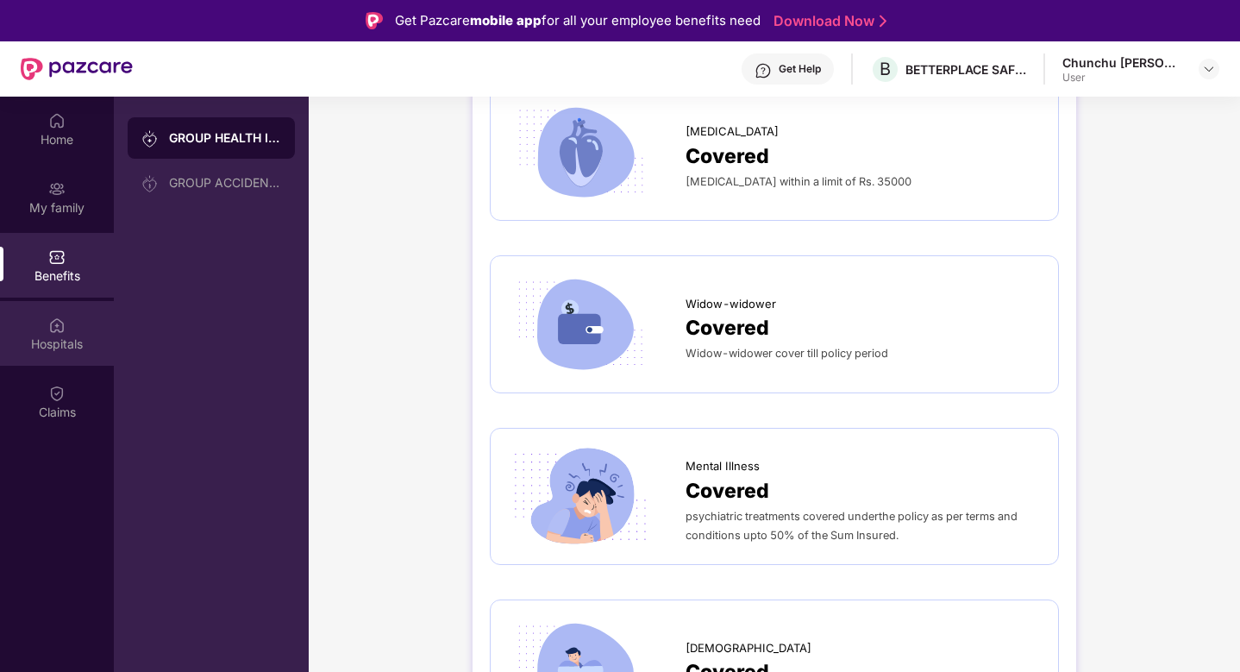
click at [63, 342] on div "Hospitals" at bounding box center [57, 343] width 114 height 17
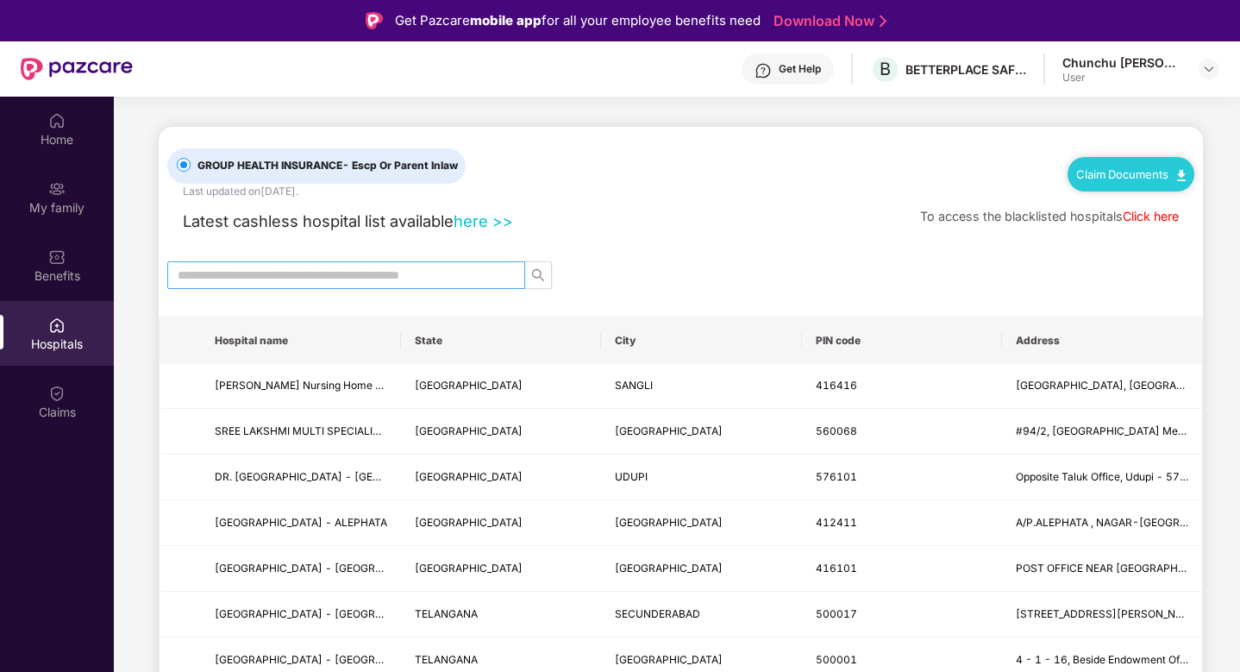
click at [287, 280] on input "text" at bounding box center [339, 275] width 323 height 19
type input "*********"
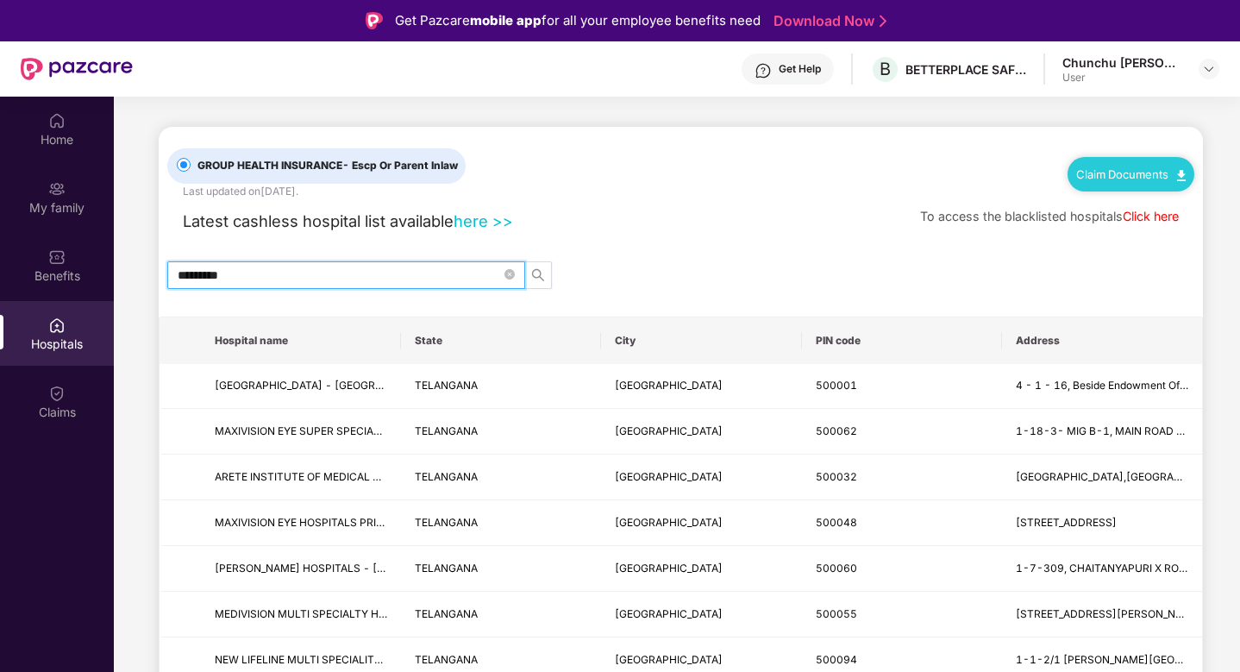
drag, startPoint x: 258, startPoint y: 279, endPoint x: 167, endPoint y: 279, distance: 90.5
click at [167, 279] on span "*********" at bounding box center [346, 275] width 358 height 28
type input "****"
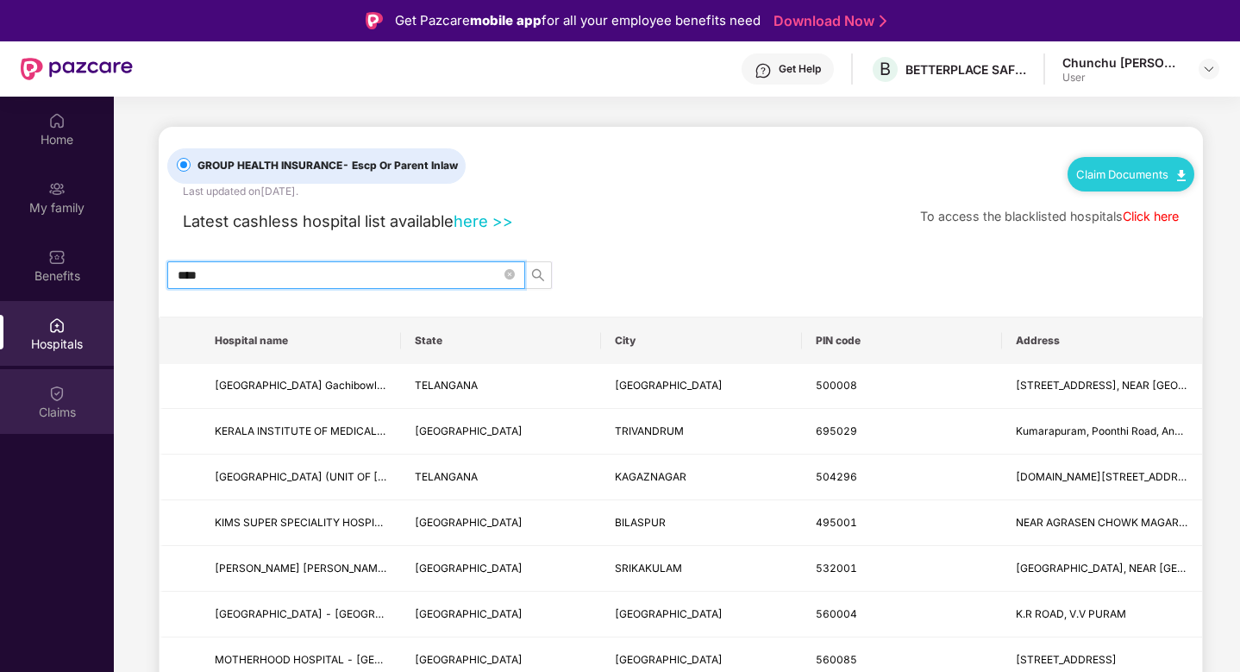
click at [71, 412] on div "Claims" at bounding box center [57, 412] width 114 height 17
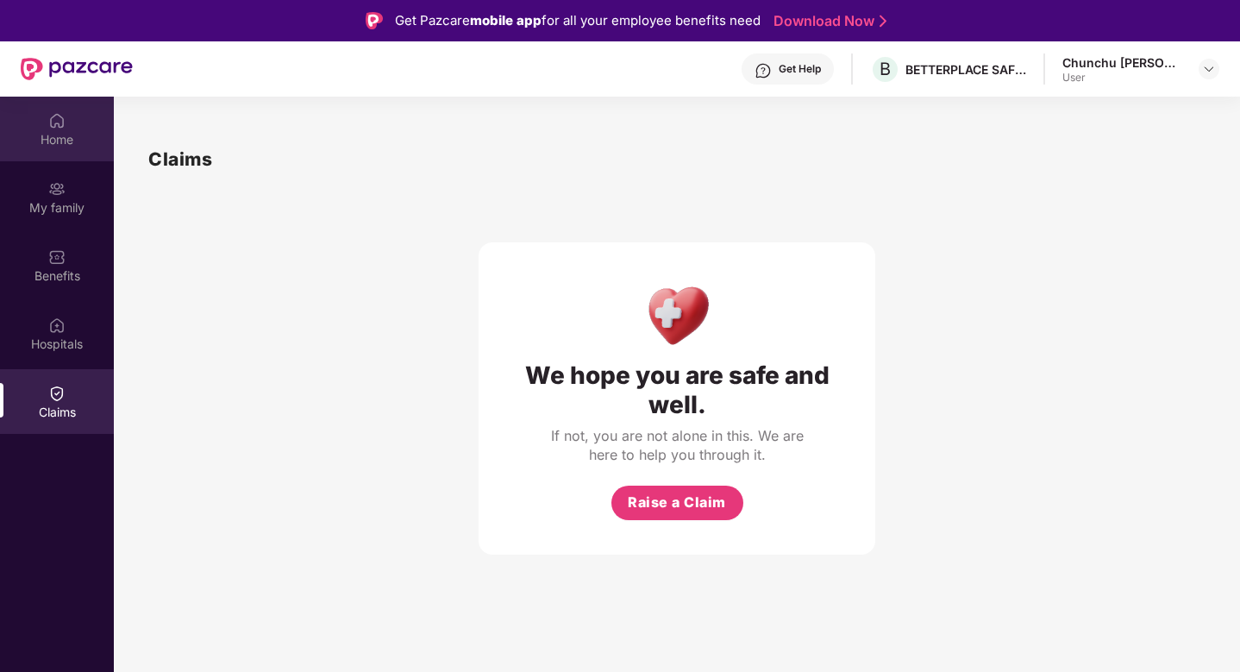
click at [46, 144] on div "Home" at bounding box center [57, 139] width 114 height 17
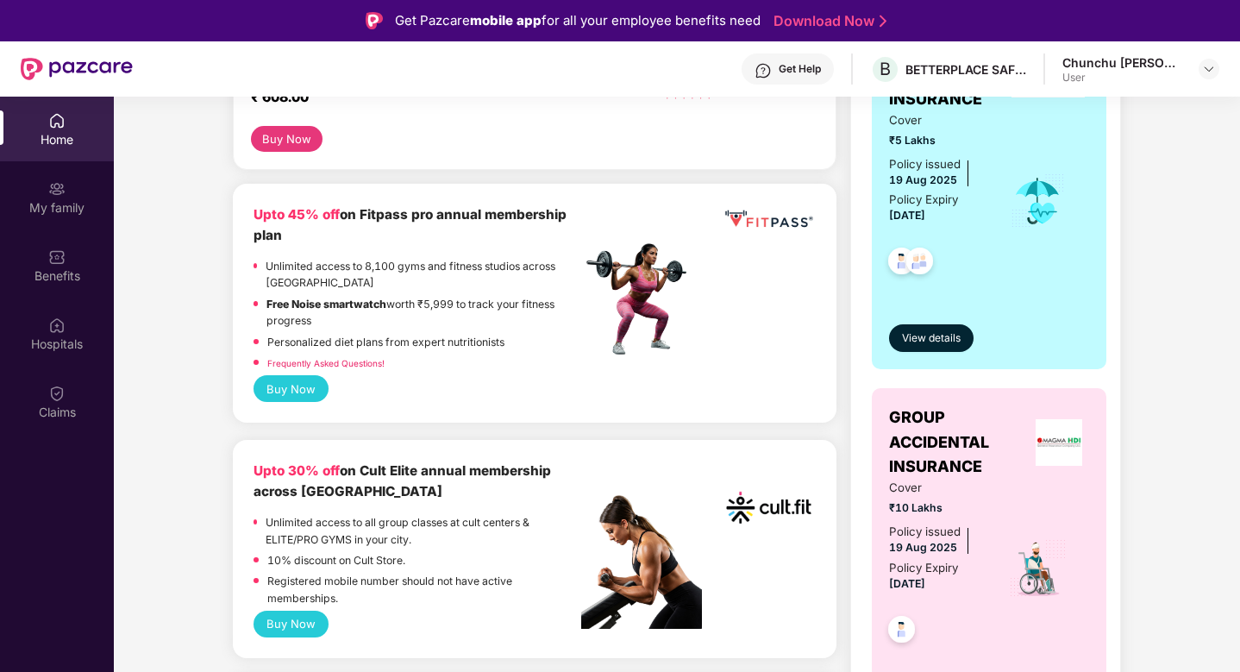
scroll to position [360, 0]
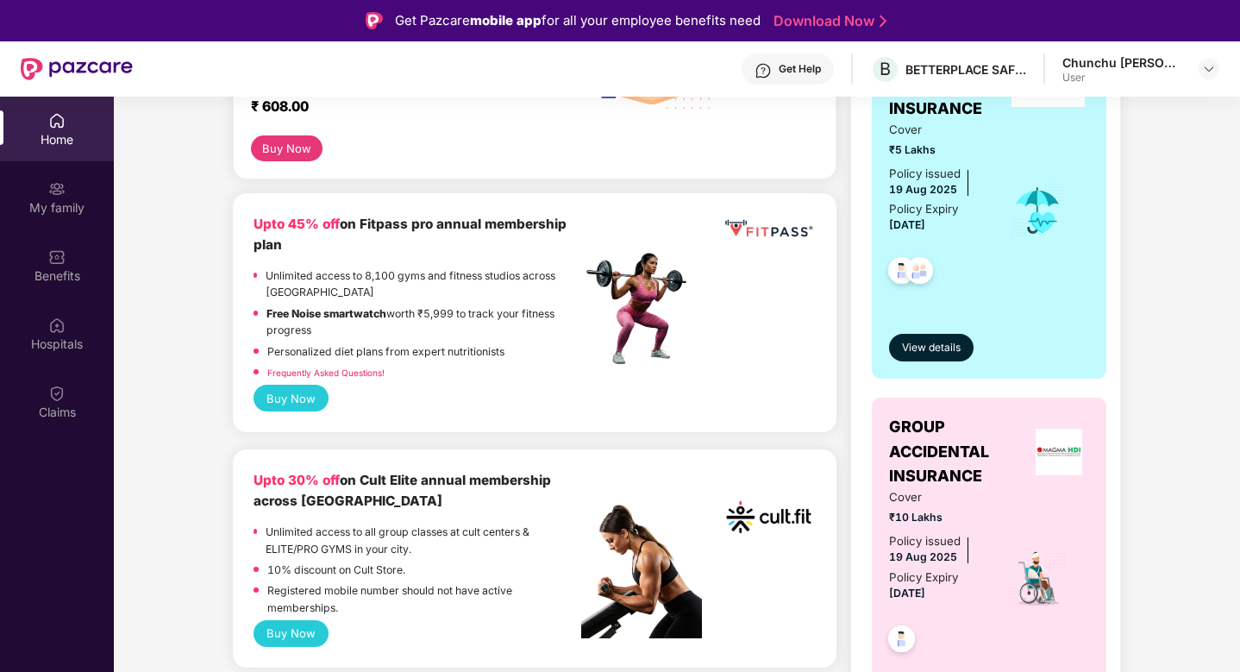
click at [298, 390] on button "Buy Now" at bounding box center [291, 398] width 75 height 27
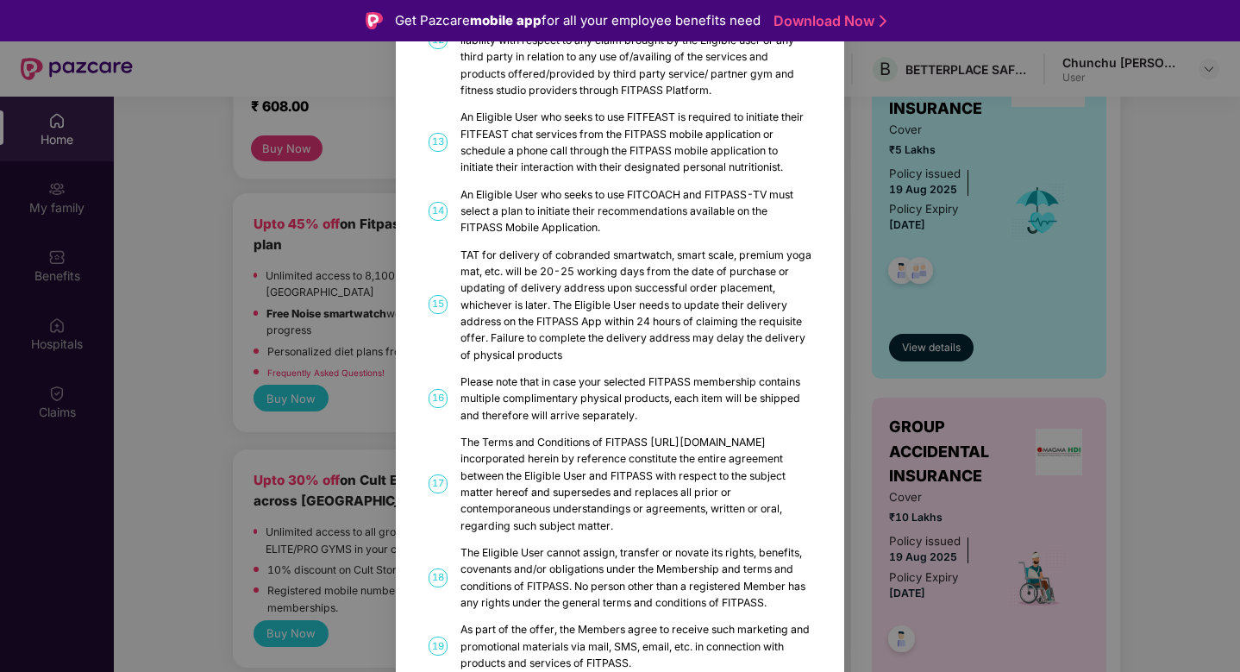
scroll to position [849, 0]
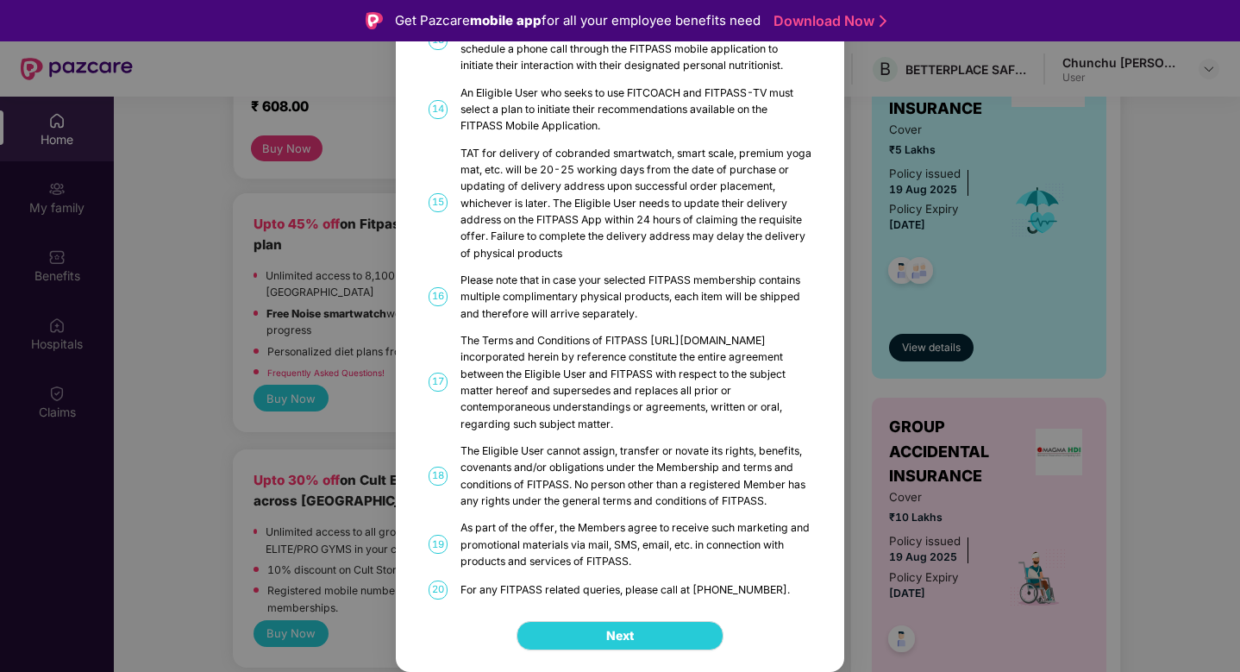
click at [354, 335] on div "FITPASS Details and T&C How to Avail 01 FITPASS: One membership to India’s larg…" at bounding box center [620, 336] width 1240 height 672
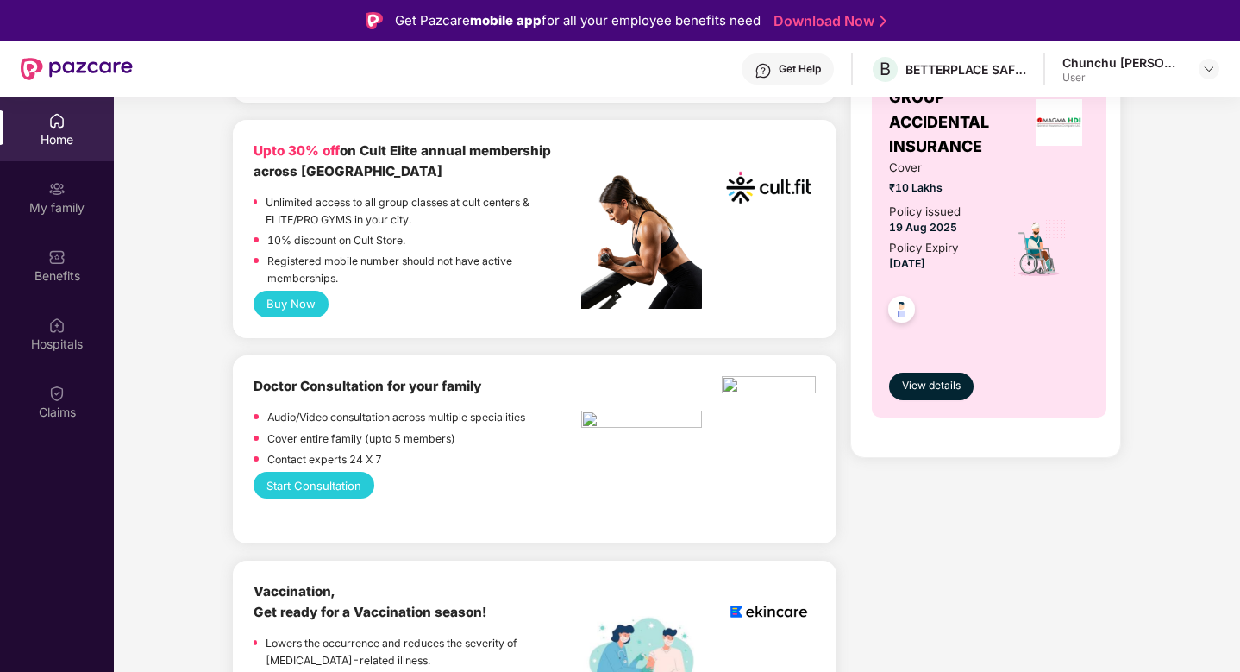
scroll to position [690, 0]
click at [332, 484] on button "Start Consultation" at bounding box center [314, 484] width 121 height 27
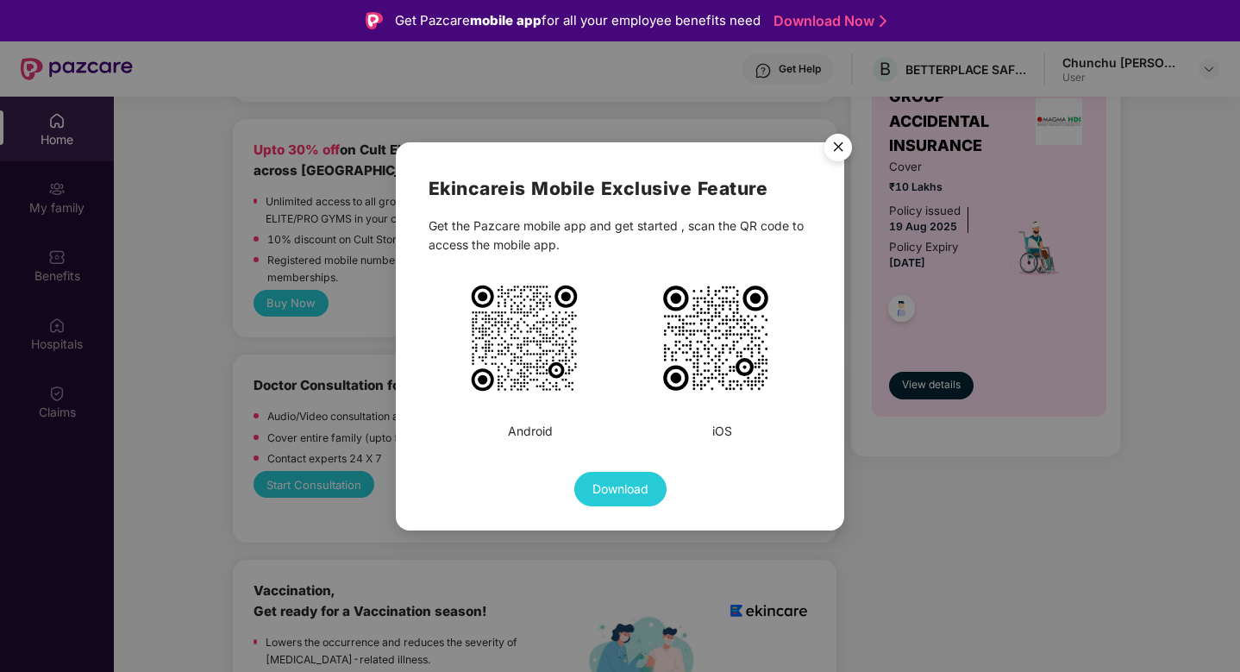
click at [838, 147] on img "Close" at bounding box center [838, 150] width 48 height 48
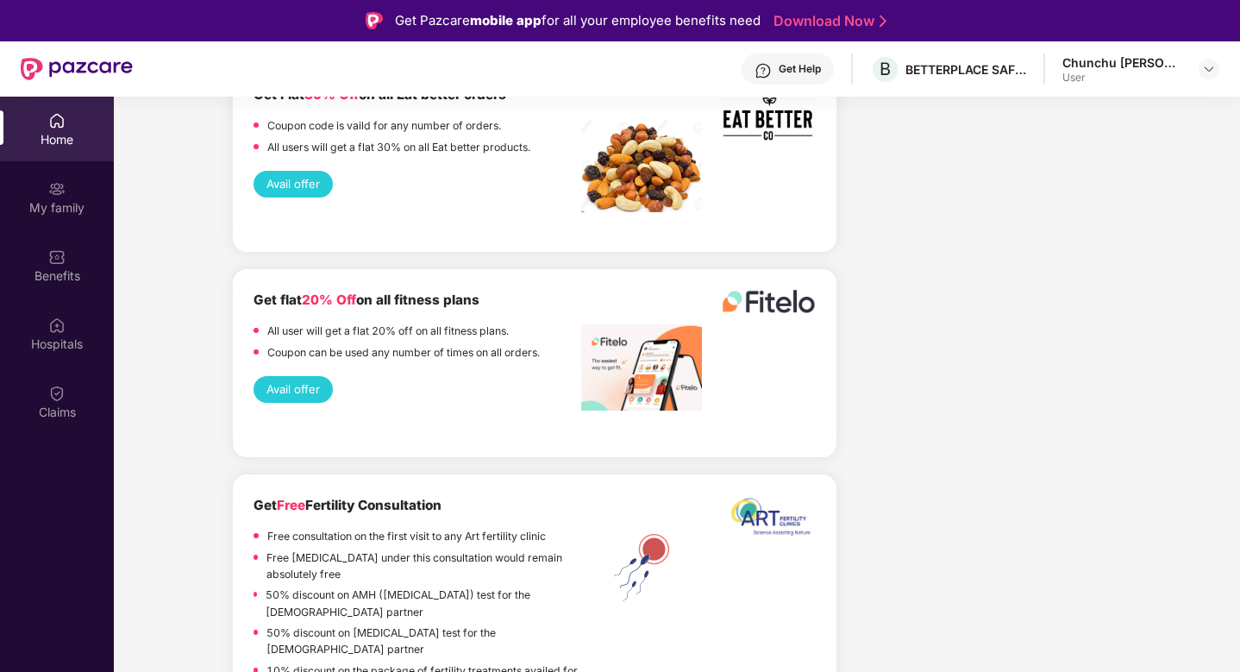
scroll to position [3105, 0]
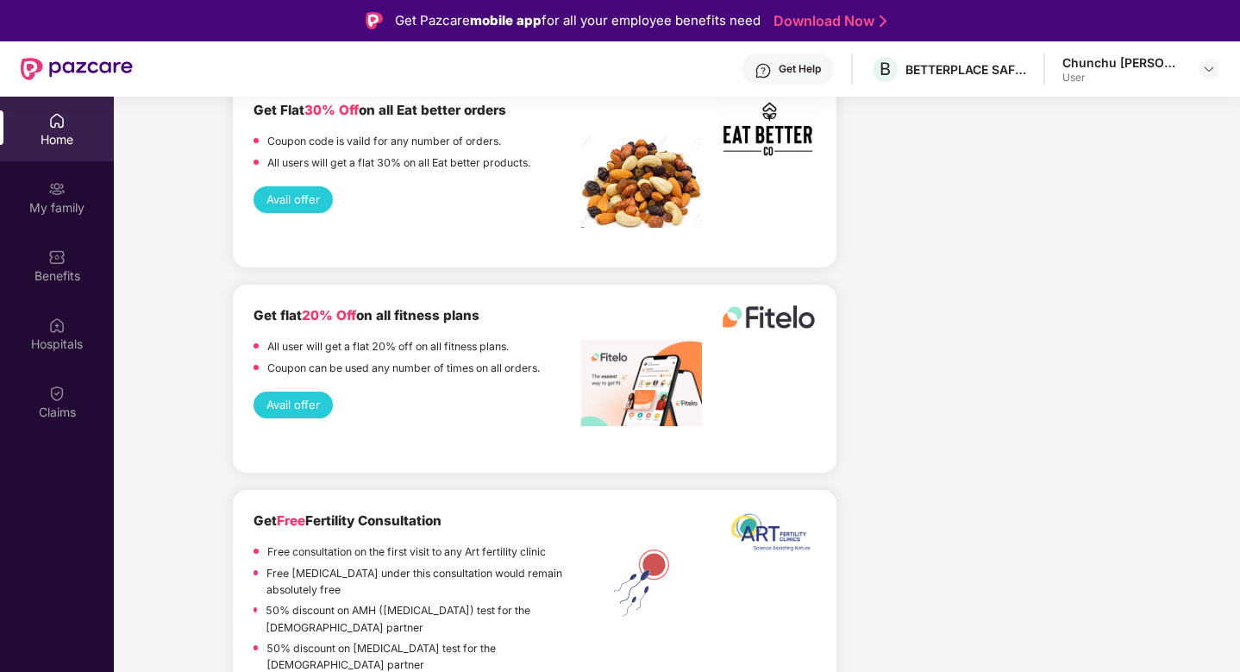
click at [294, 392] on button "Avail offer" at bounding box center [293, 405] width 79 height 27
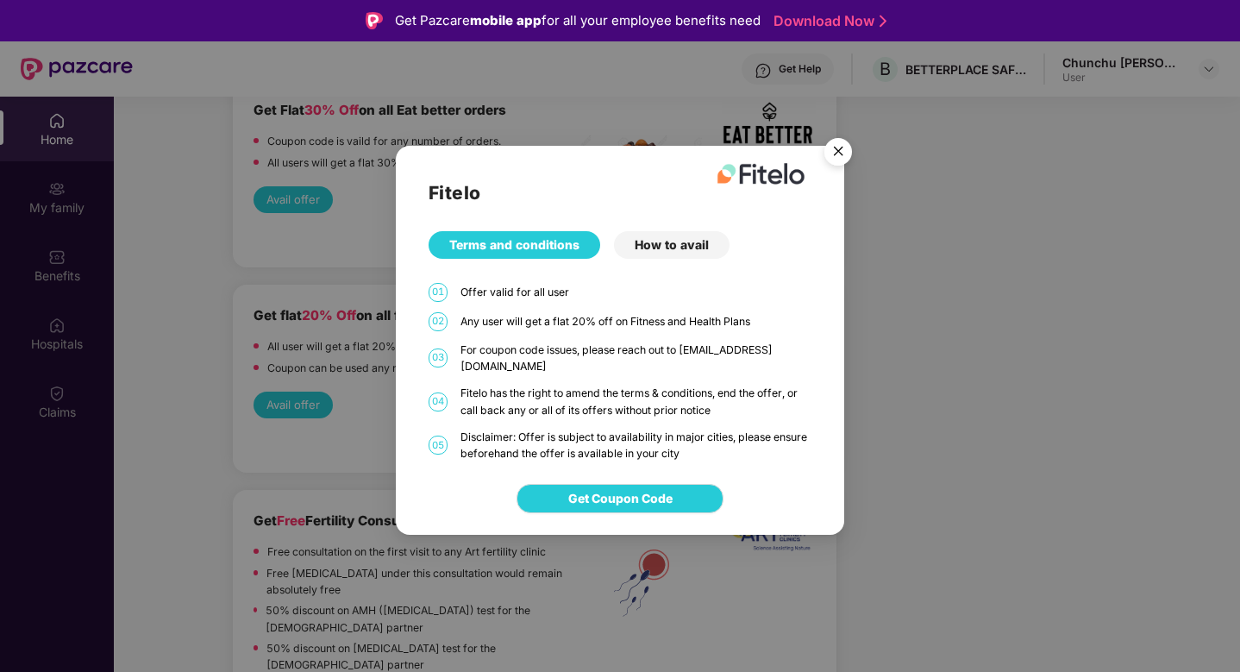
click at [345, 323] on div "Fitelo Terms and conditions How to avail 01 Offer valid for all user 02 Any use…" at bounding box center [620, 336] width 1240 height 672
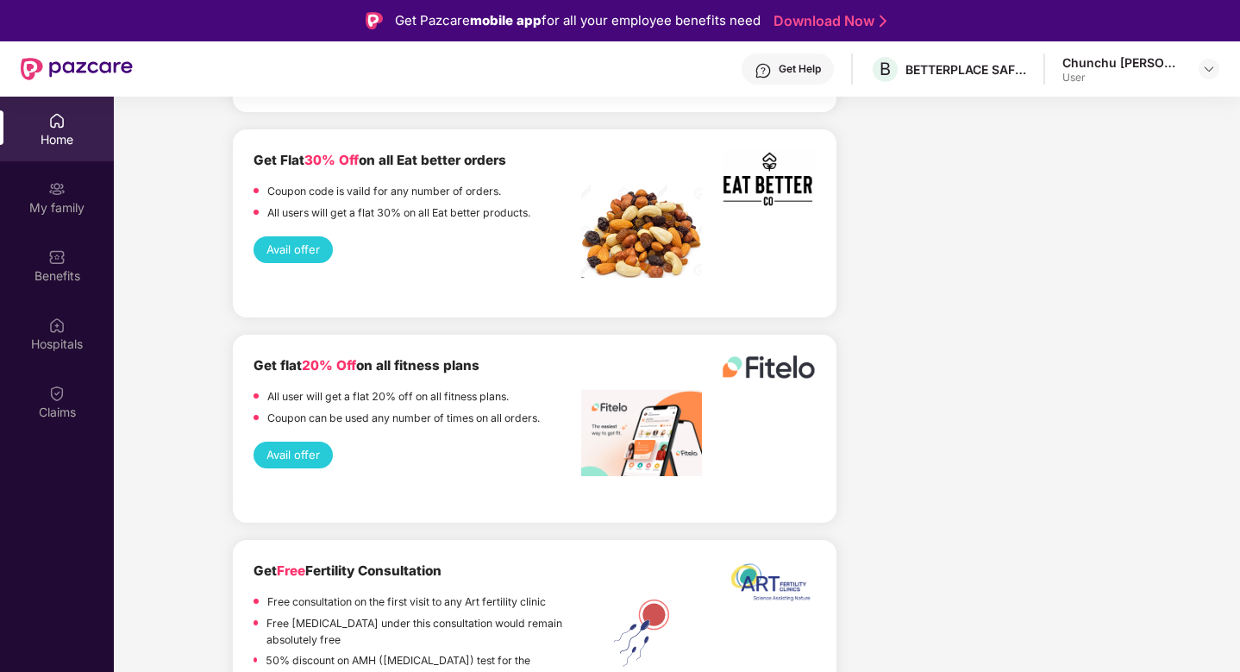
scroll to position [3031, 0]
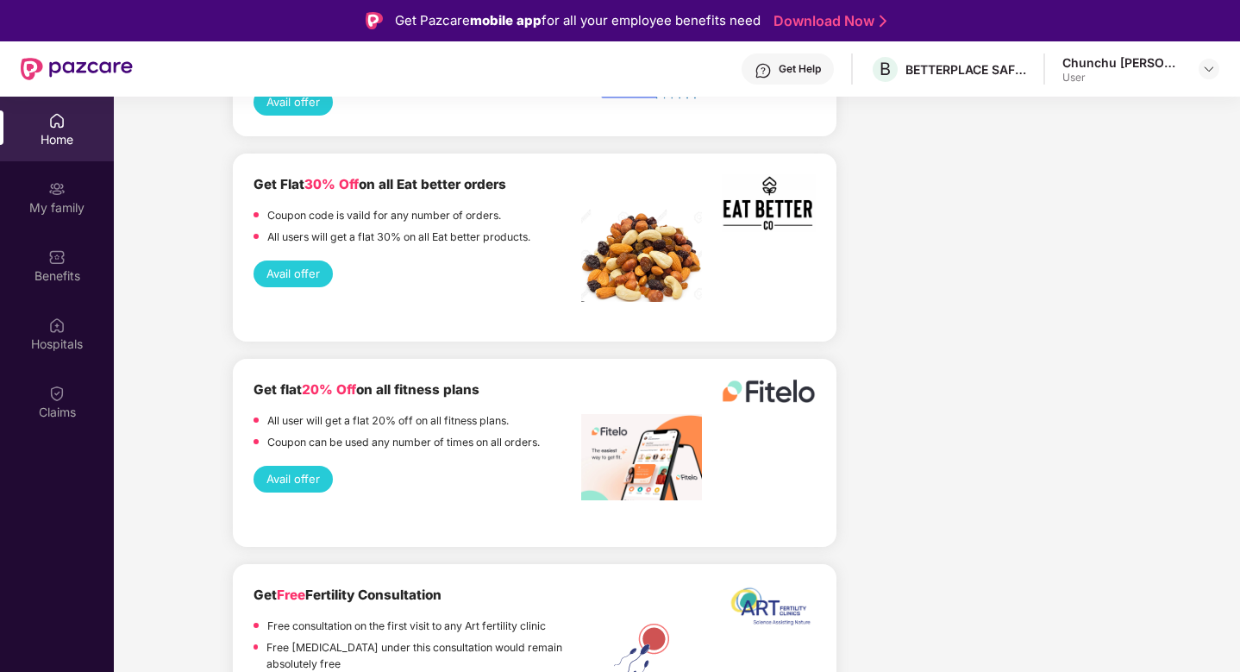
click at [298, 260] on button "Avail offer" at bounding box center [293, 273] width 79 height 27
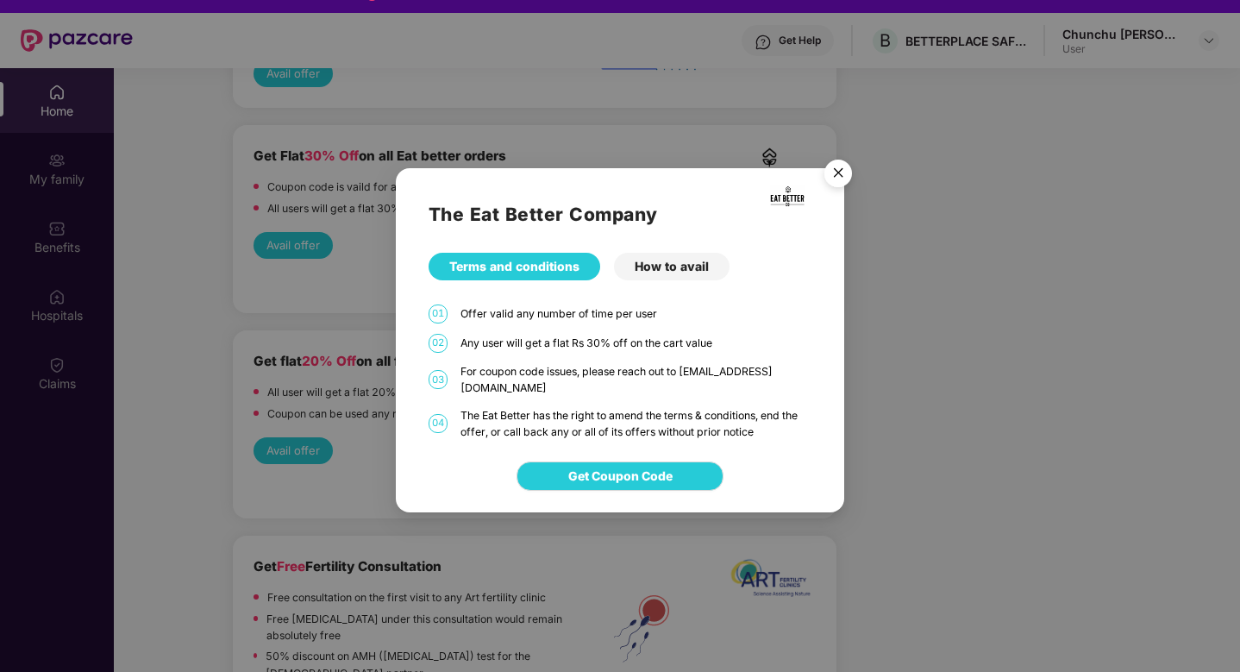
scroll to position [31, 0]
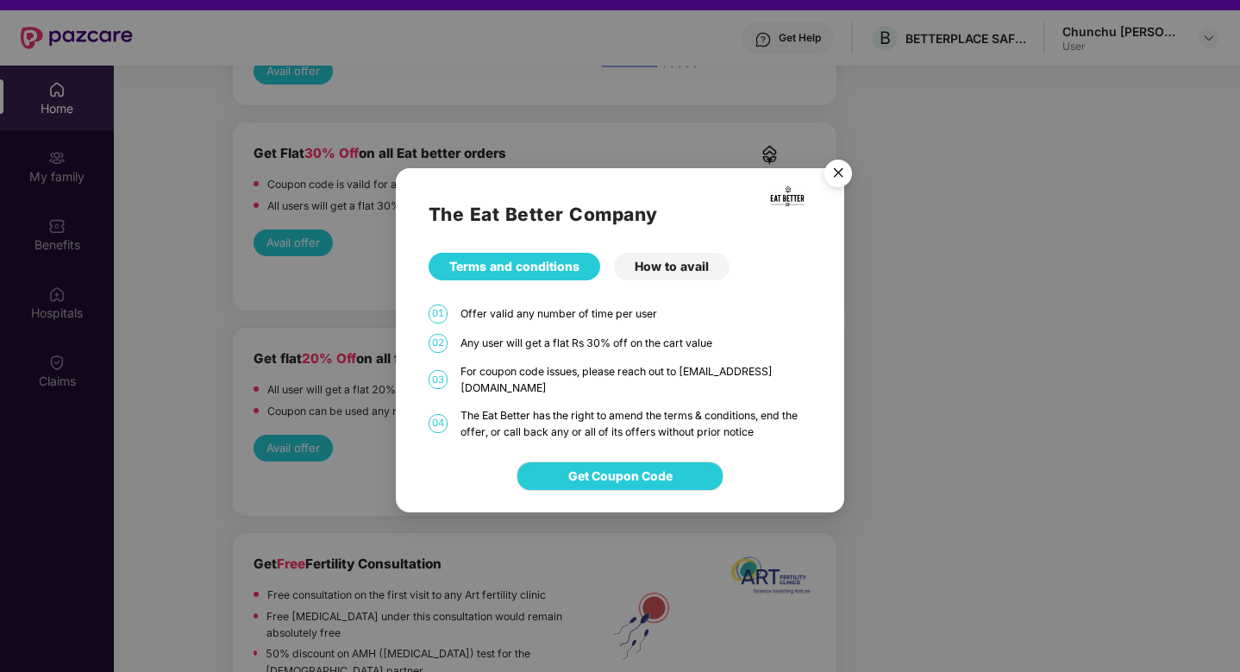
click at [669, 279] on div "How to avail" at bounding box center [672, 267] width 116 height 28
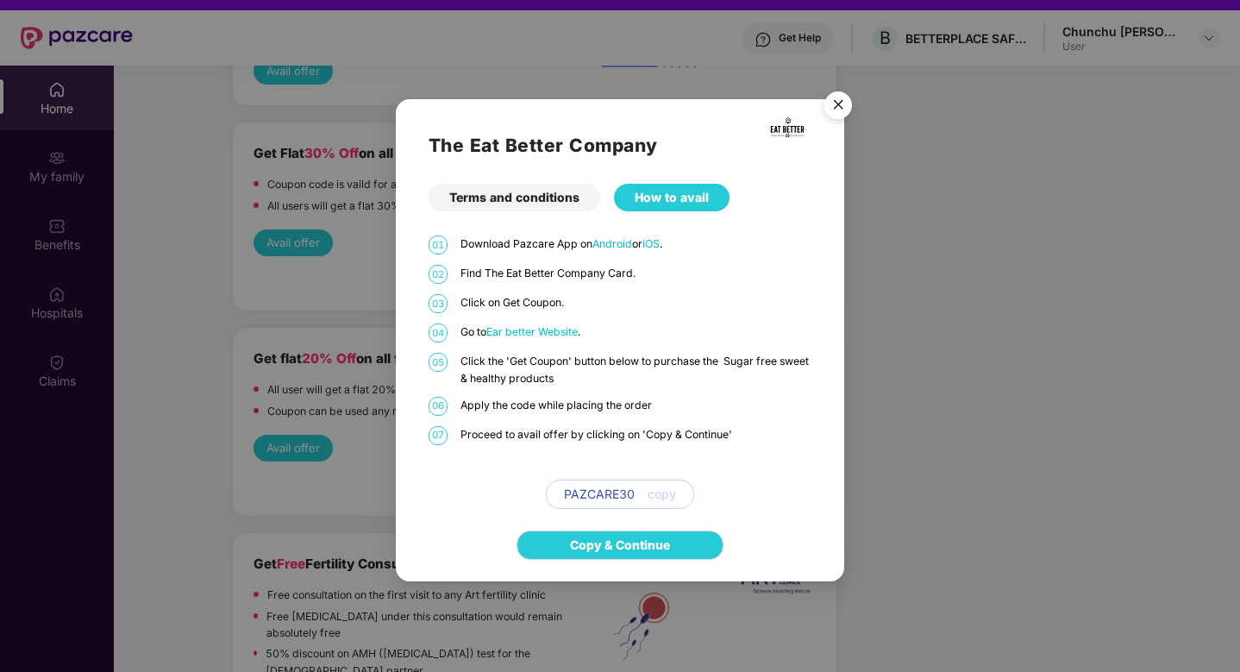
click at [530, 331] on span "Ear better Website" at bounding box center [531, 331] width 91 height 13
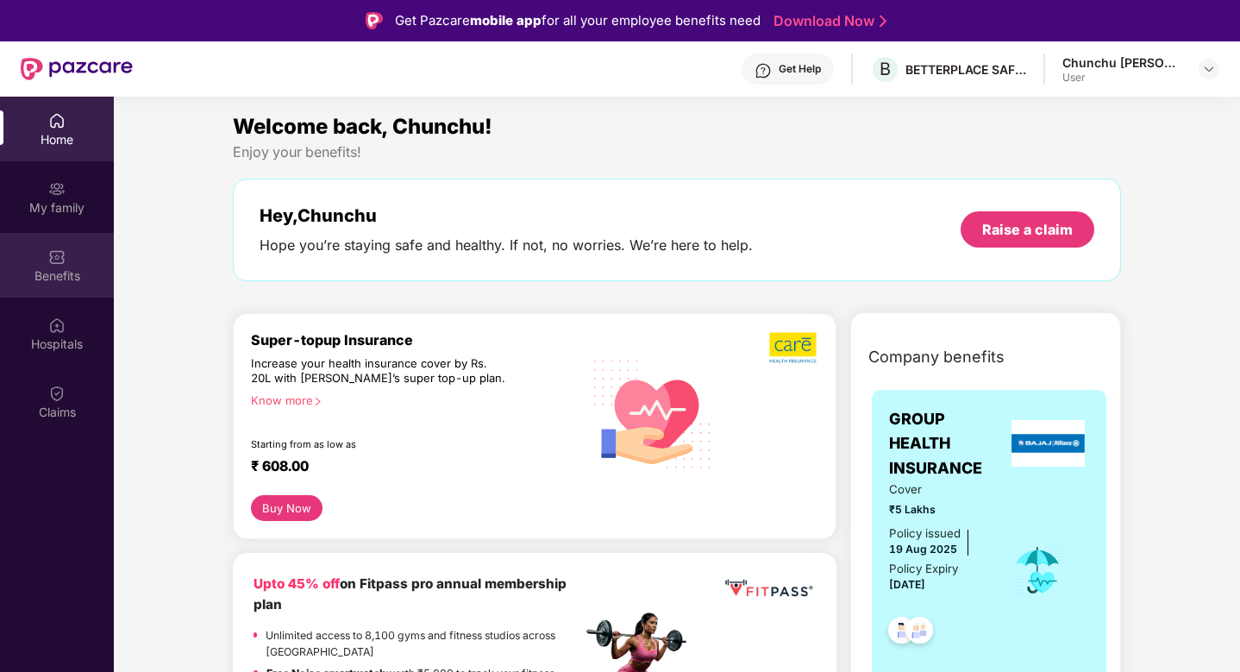
click at [65, 267] on div "Benefits" at bounding box center [57, 275] width 114 height 17
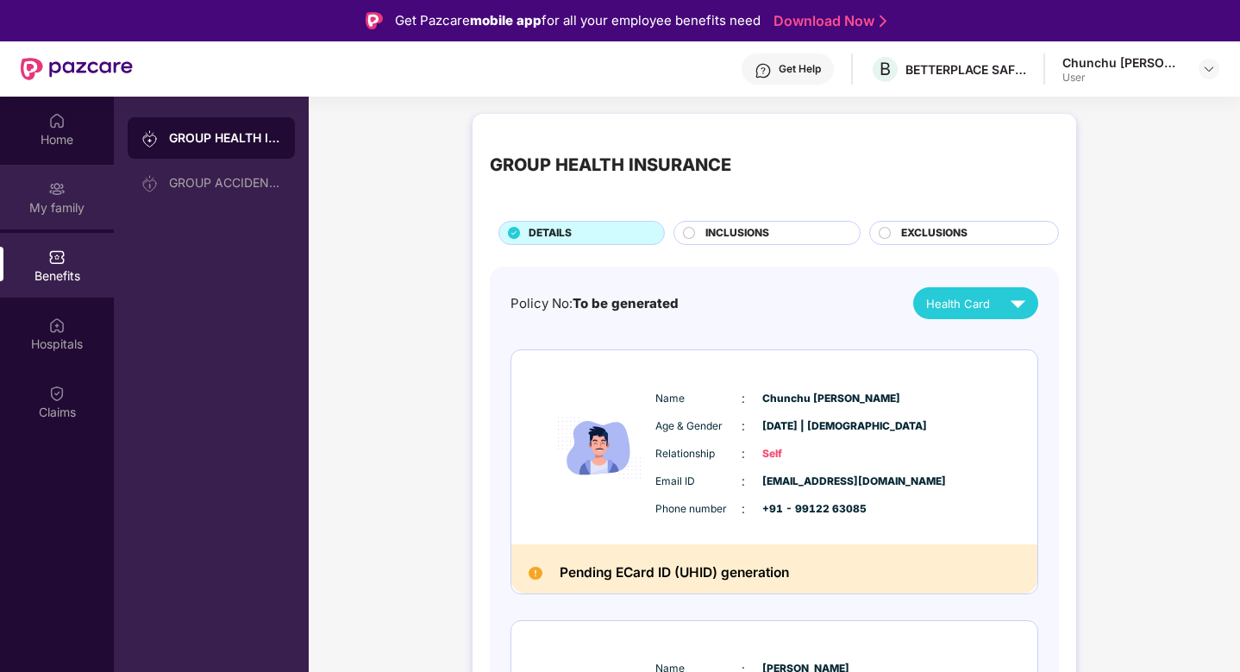
click at [41, 215] on div "My family" at bounding box center [57, 207] width 114 height 17
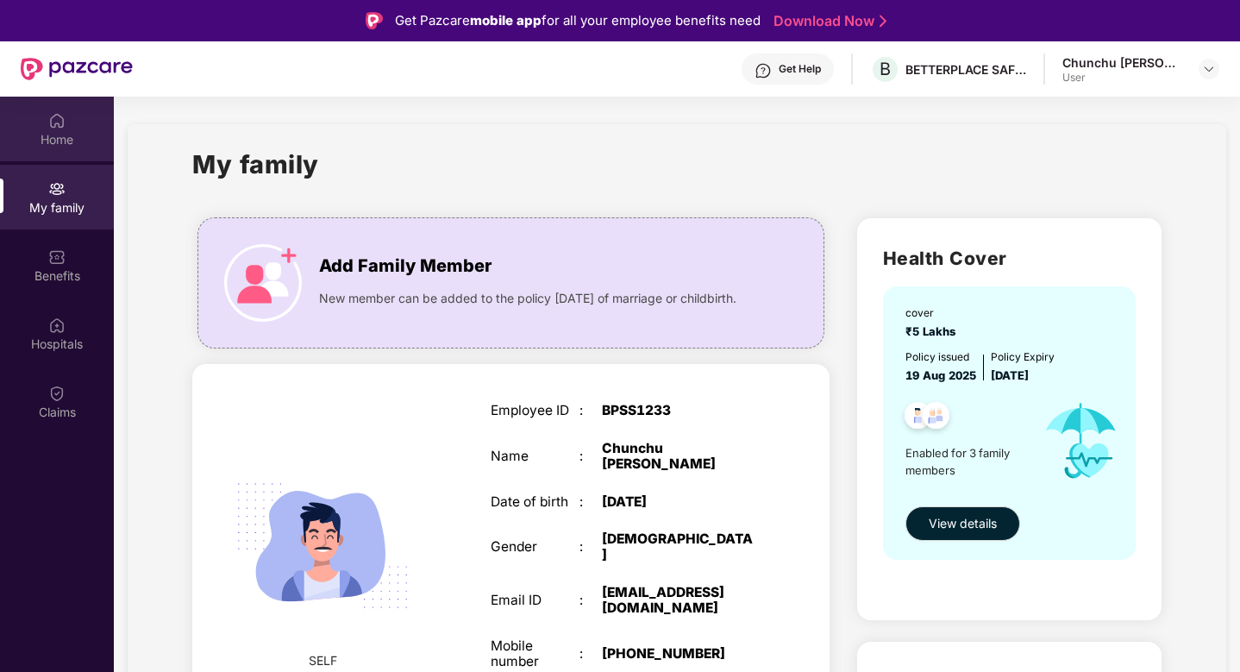
click at [56, 137] on div "Home" at bounding box center [57, 139] width 114 height 17
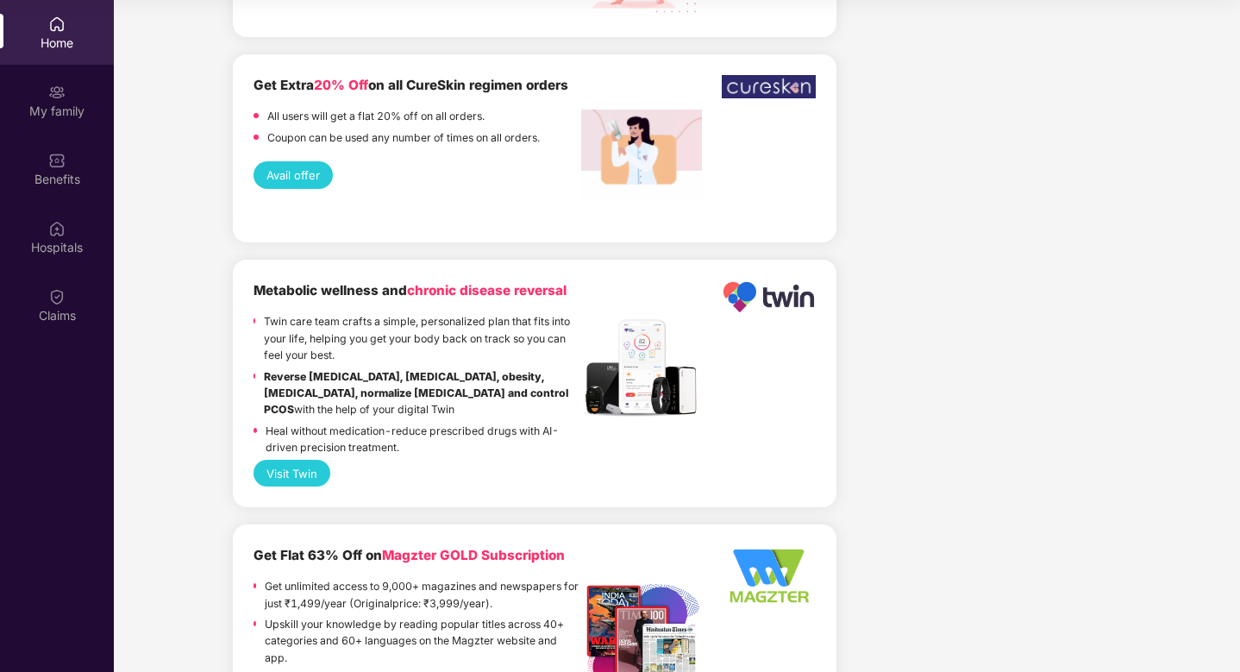
scroll to position [2675, 0]
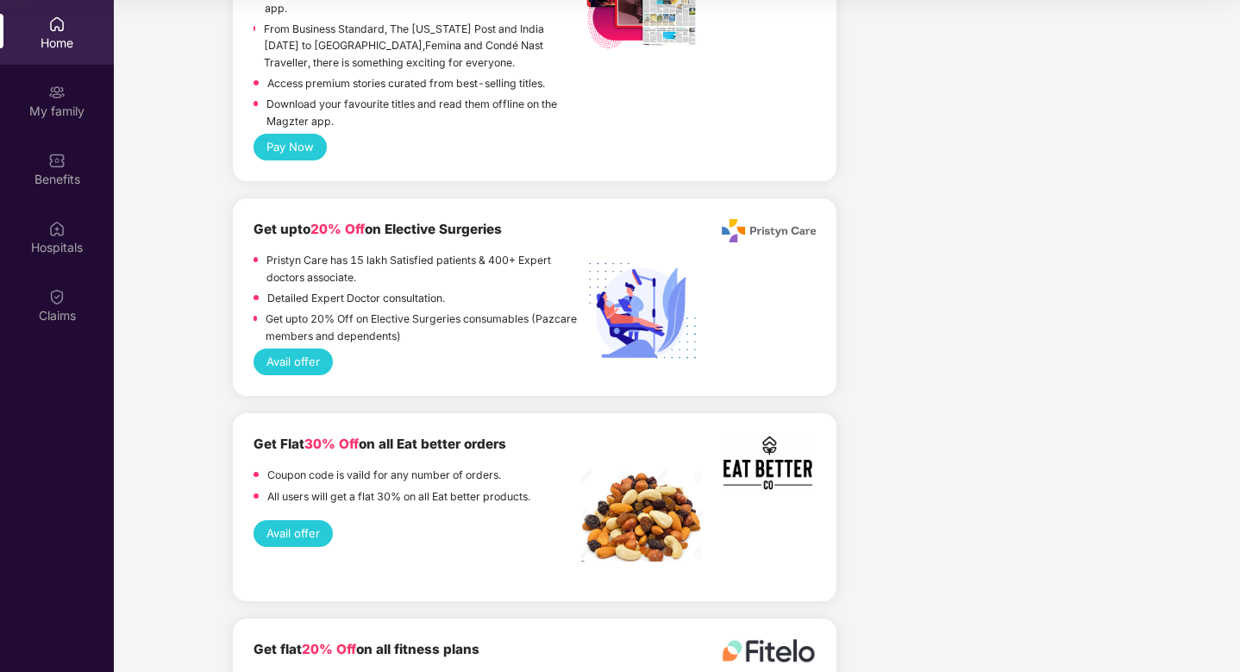
click at [299, 520] on button "Avail offer" at bounding box center [293, 533] width 79 height 27
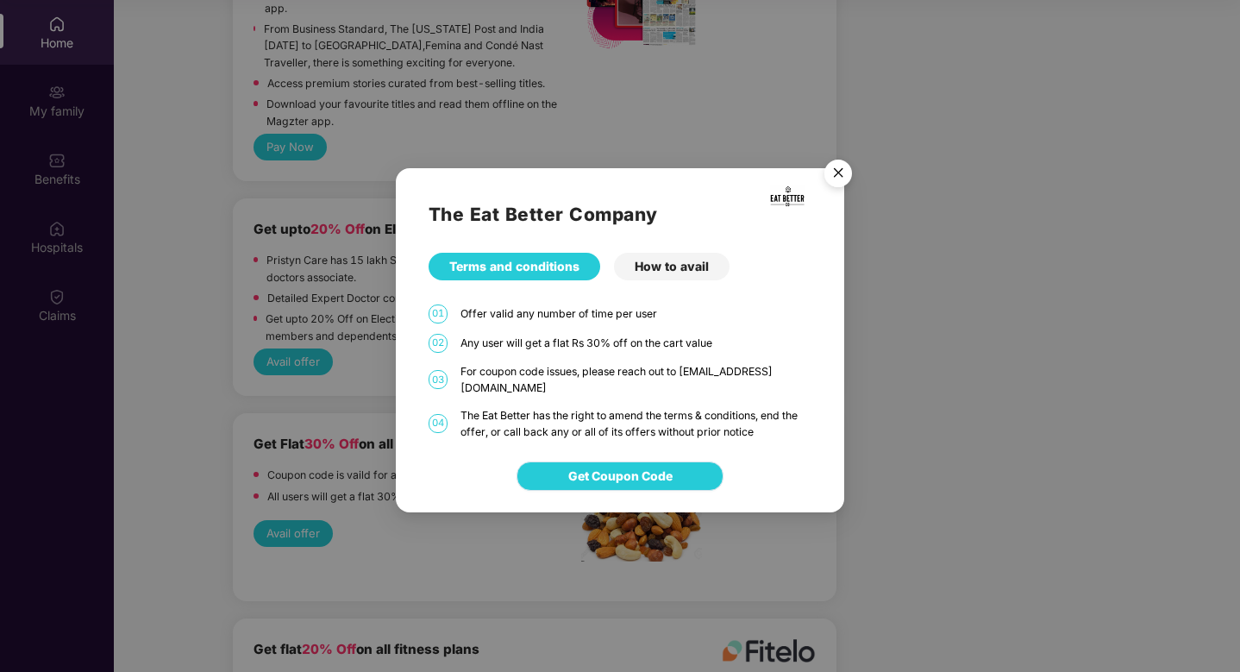
click at [630, 467] on span "Get Coupon Code" at bounding box center [620, 476] width 104 height 19
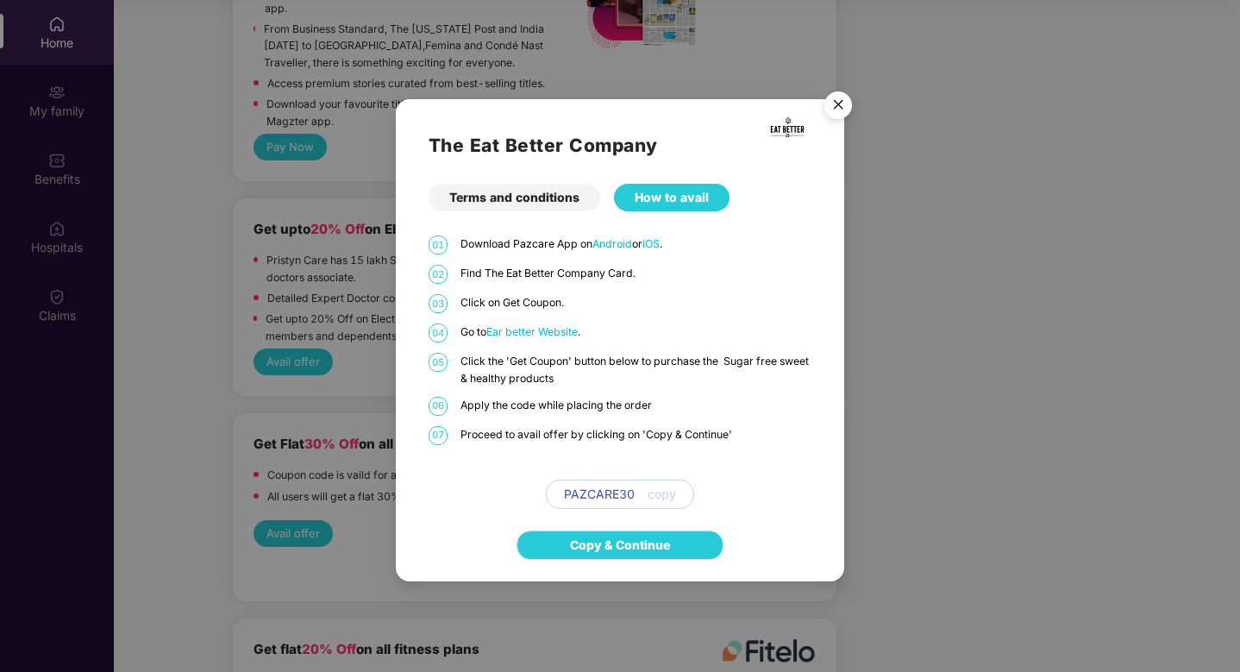
click at [530, 335] on span "Ear better Website" at bounding box center [531, 331] width 91 height 13
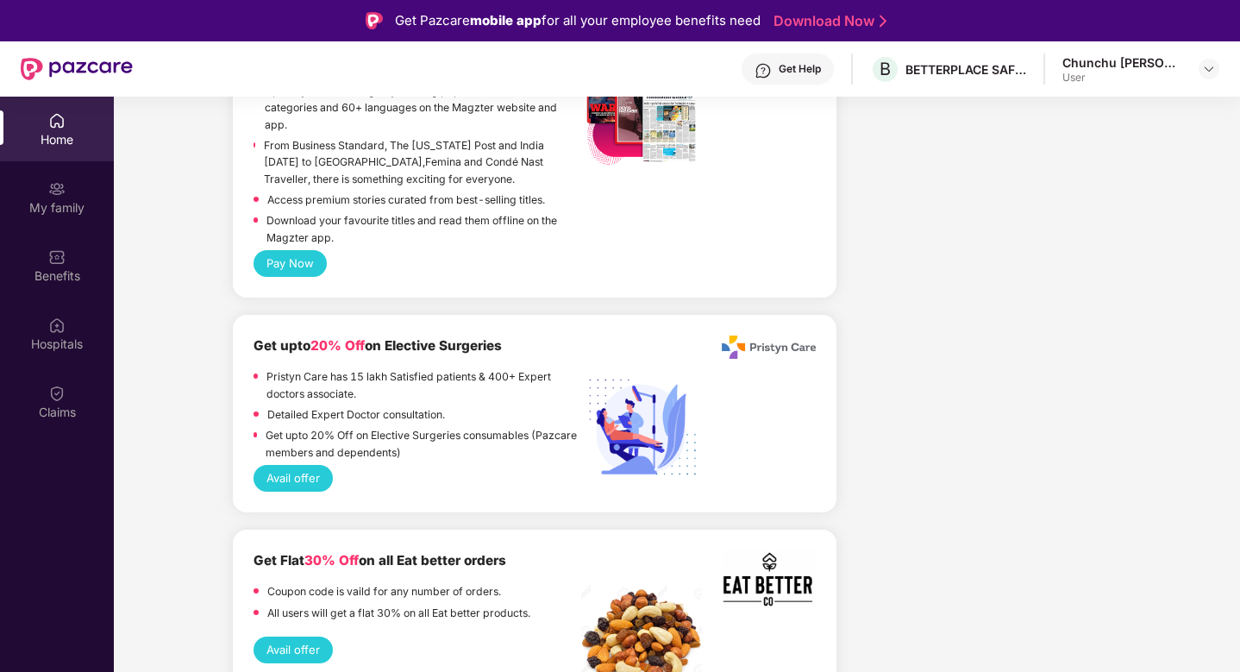
scroll to position [2871, 0]
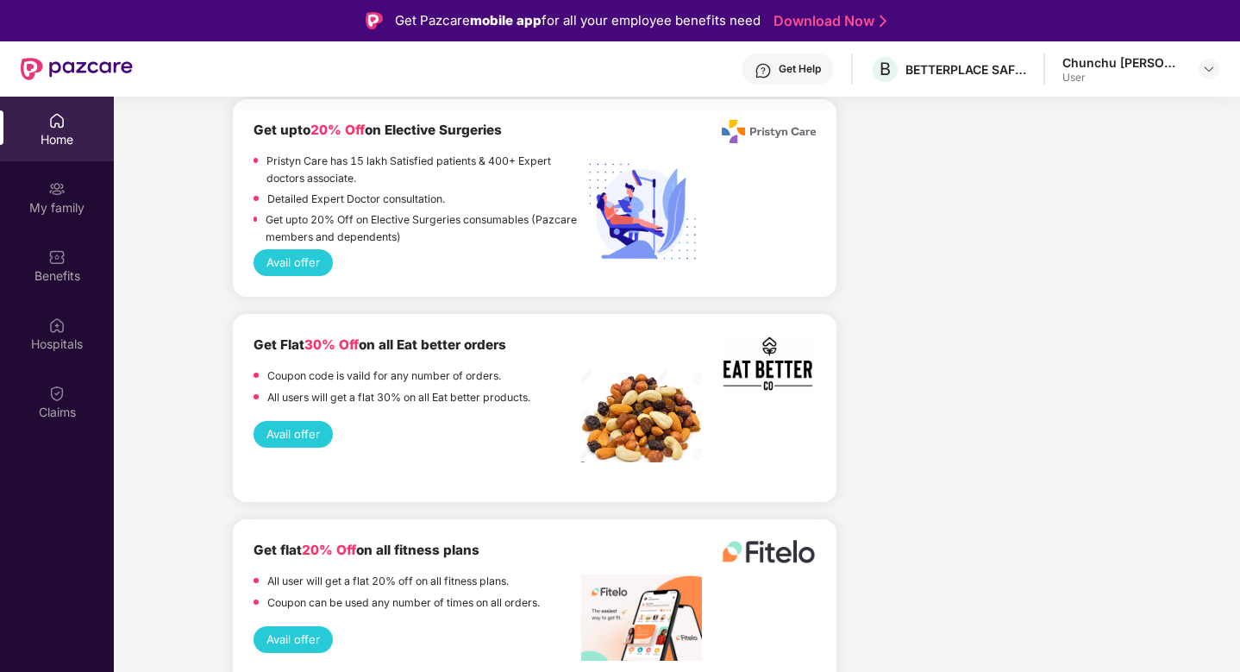
click at [282, 421] on button "Avail offer" at bounding box center [293, 434] width 79 height 27
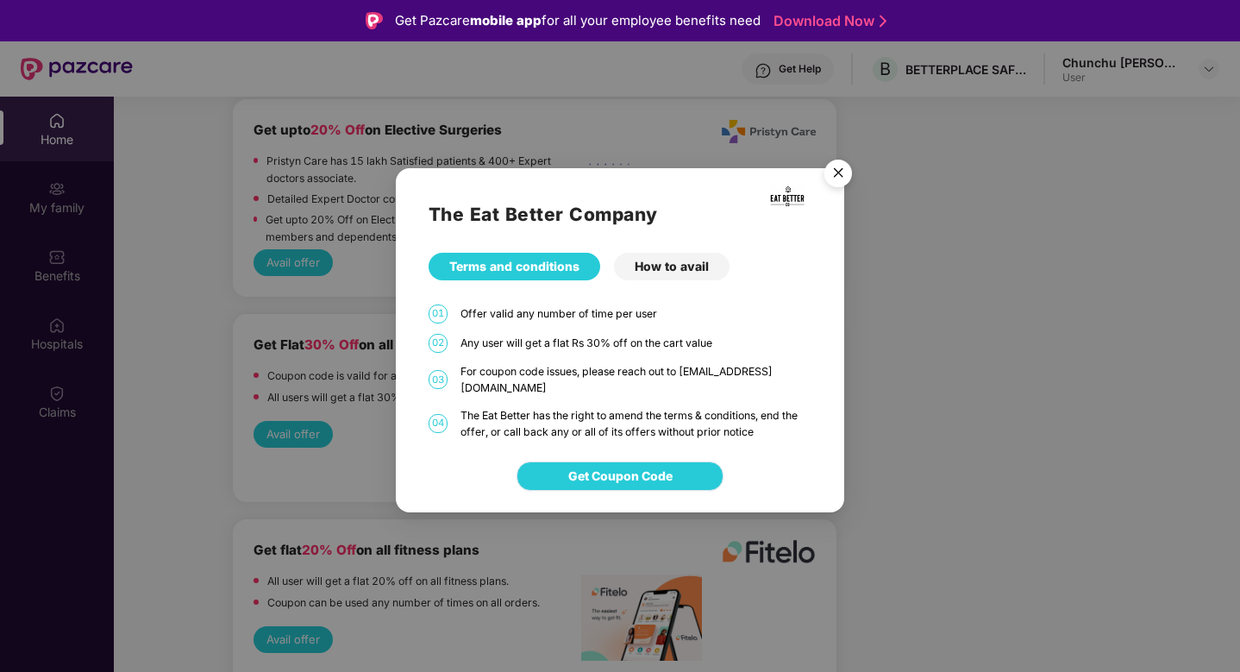
click at [676, 472] on button "Get Coupon Code" at bounding box center [620, 475] width 207 height 29
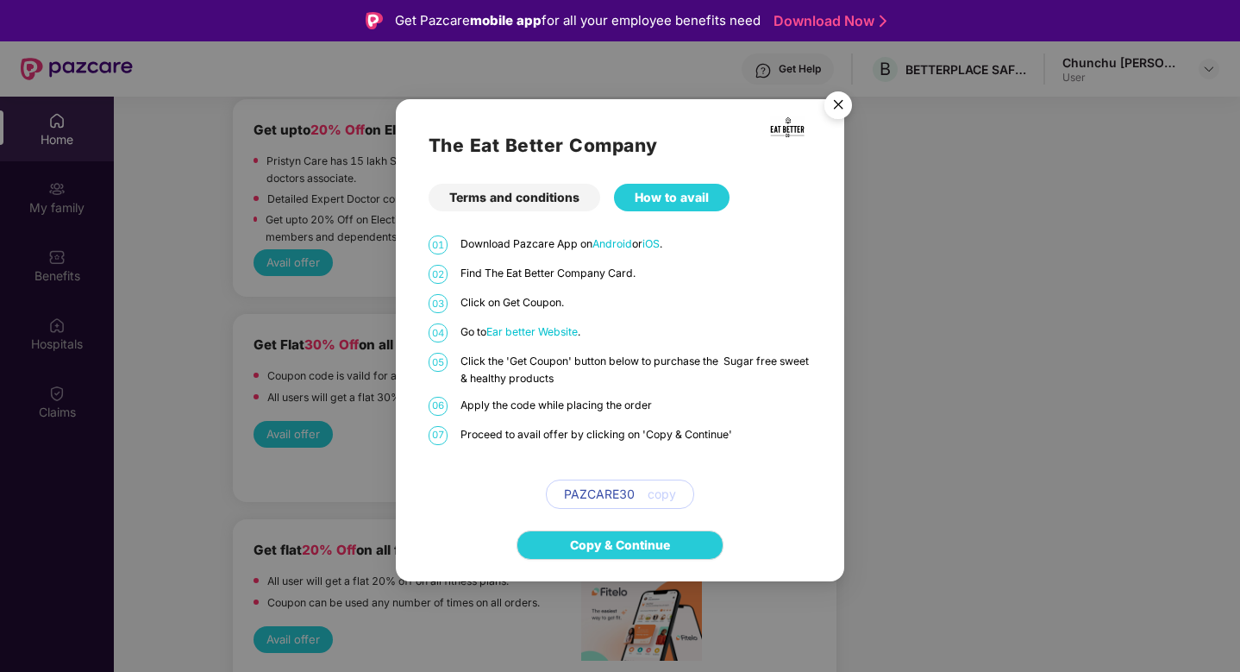
click at [661, 501] on span "copy" at bounding box center [662, 494] width 28 height 19
